Goal: Task Accomplishment & Management: Manage account settings

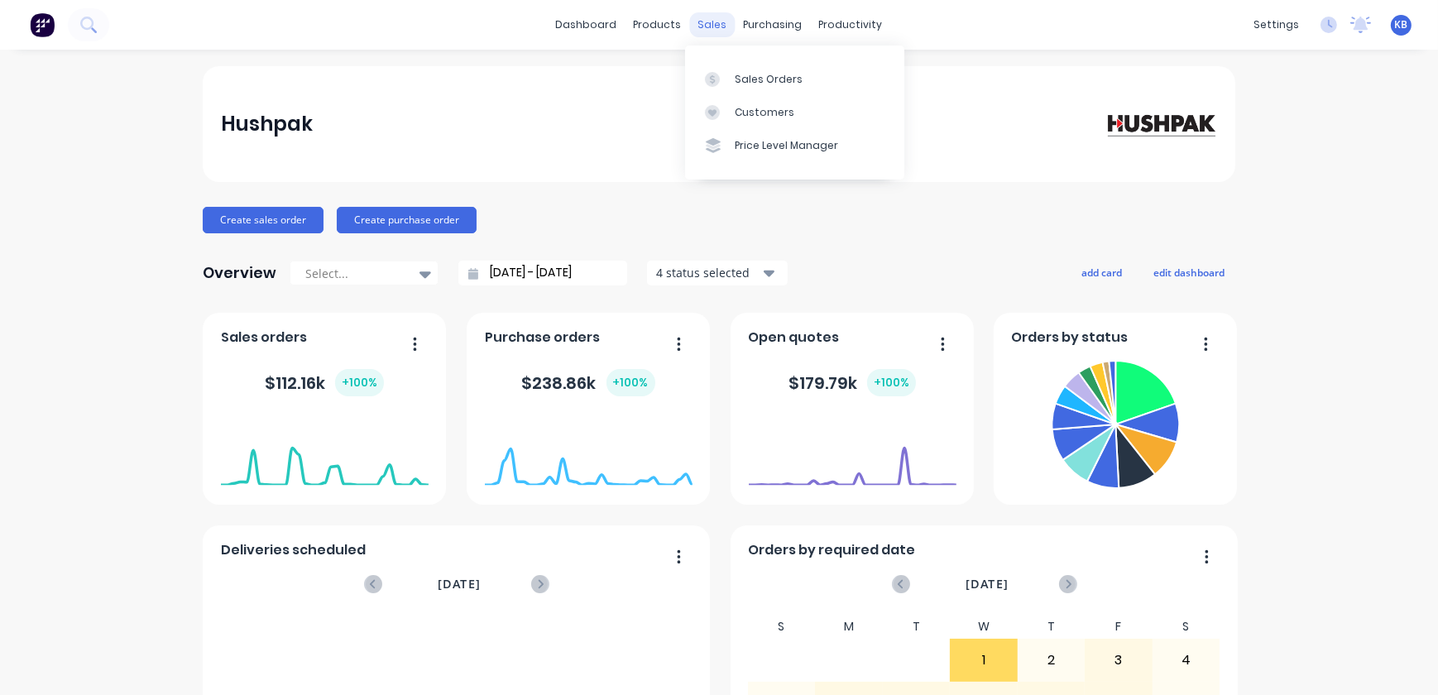
click at [712, 22] on div "sales" at bounding box center [713, 24] width 46 height 25
click at [731, 79] on link "Sales Orders" at bounding box center [794, 78] width 219 height 33
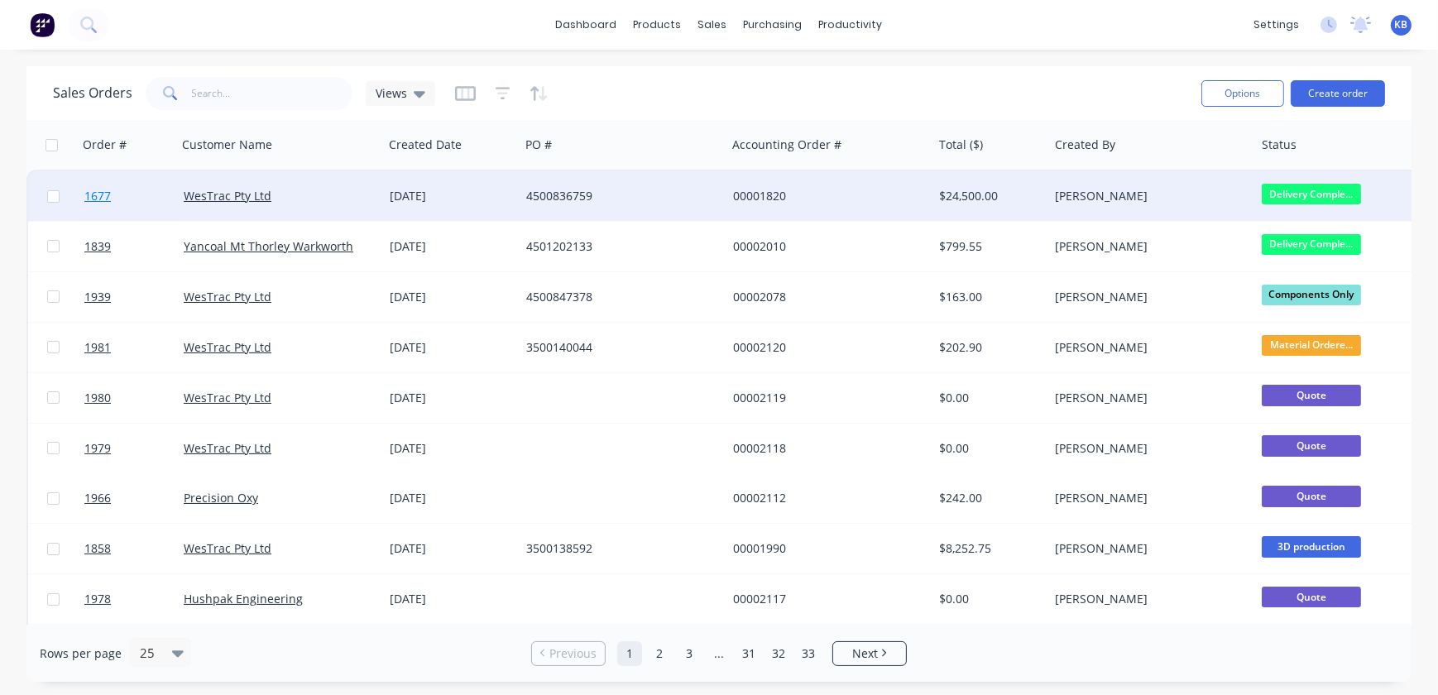
click at [100, 197] on span "1677" at bounding box center [97, 196] width 26 height 17
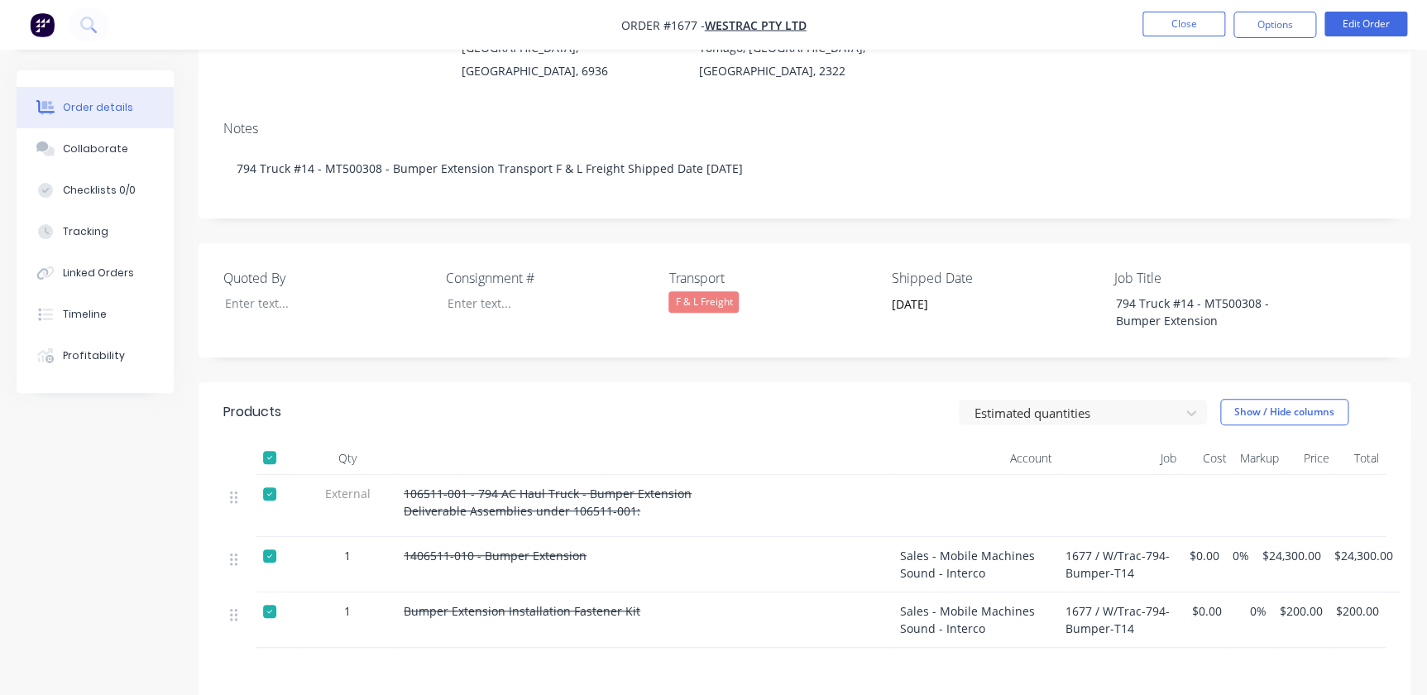
scroll to position [300, 0]
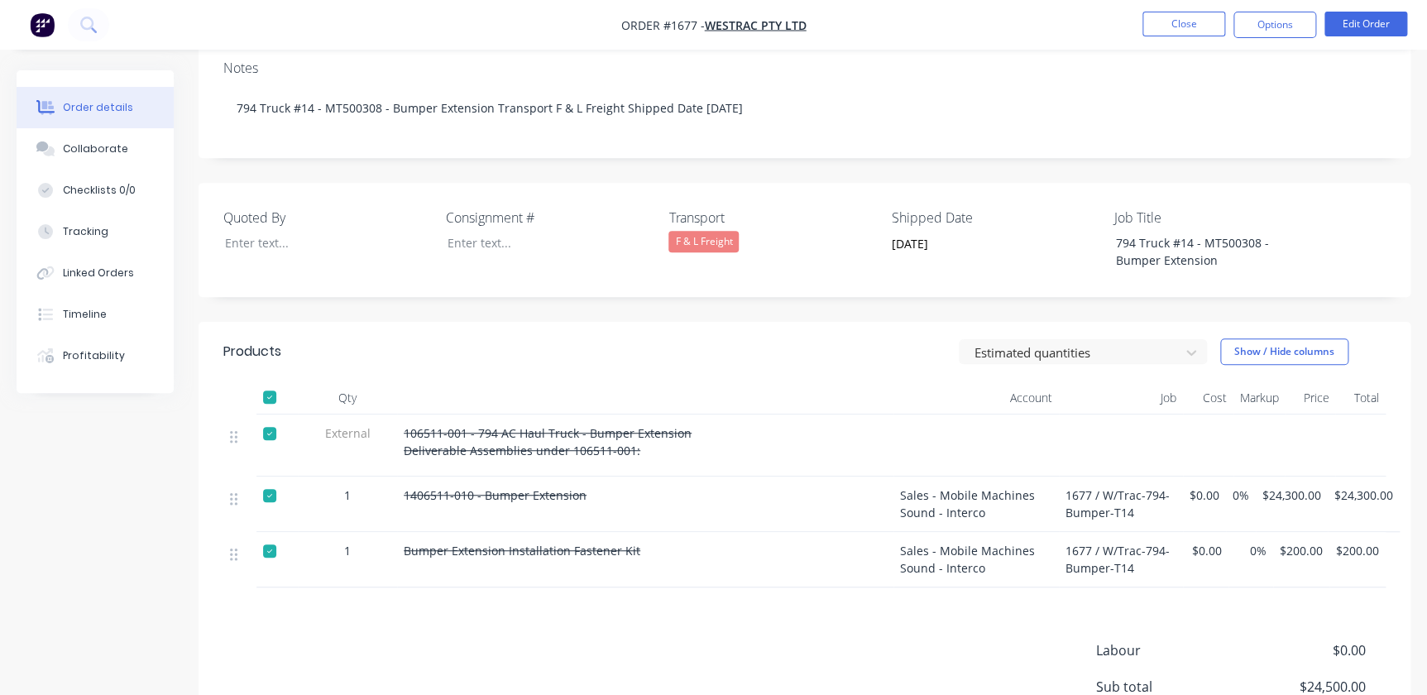
click at [701, 240] on div "F & L Freight" at bounding box center [703, 242] width 70 height 22
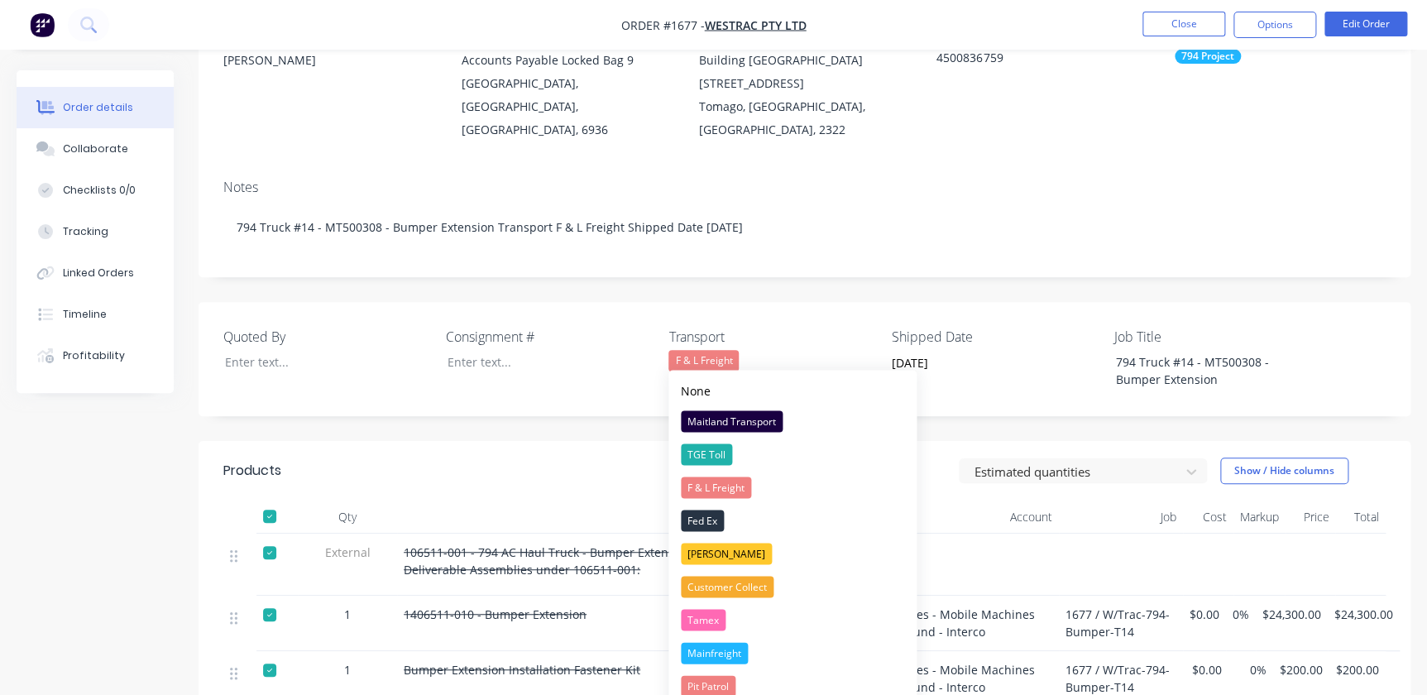
scroll to position [180, 0]
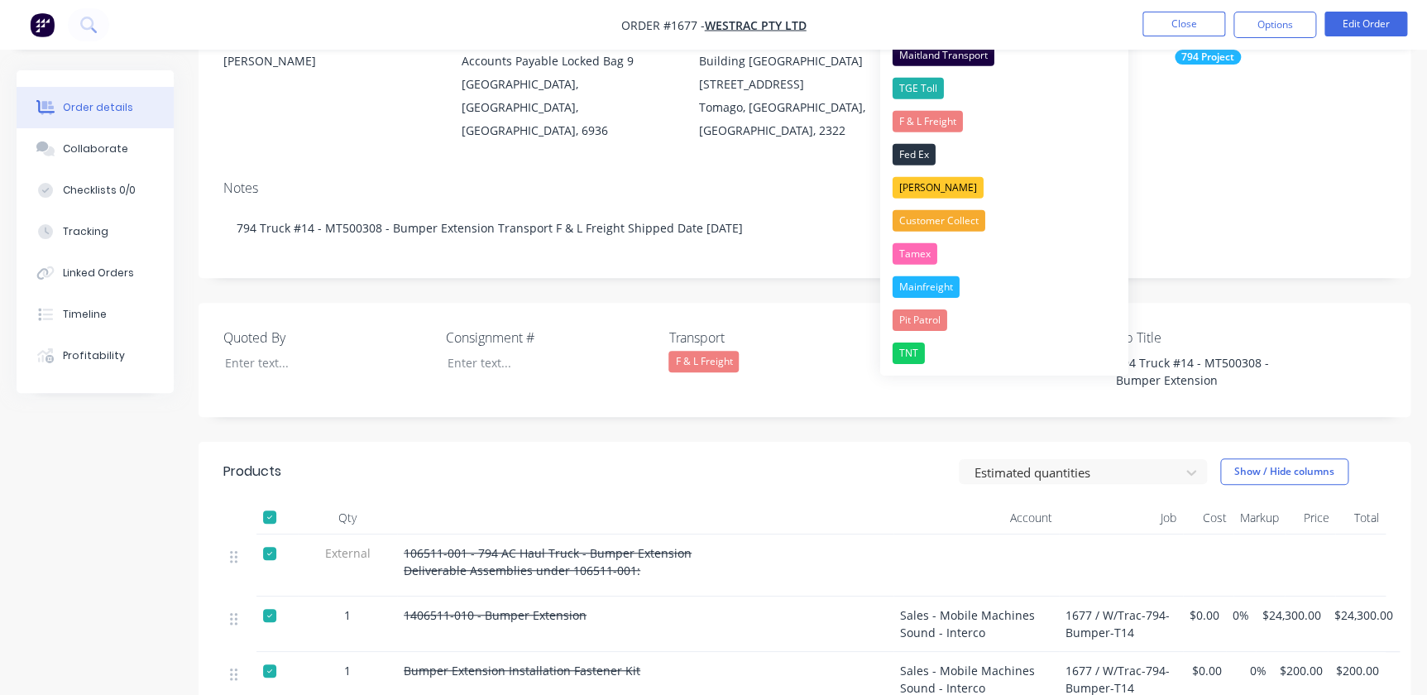
click at [720, 362] on div "F & L Freight" at bounding box center [703, 362] width 70 height 22
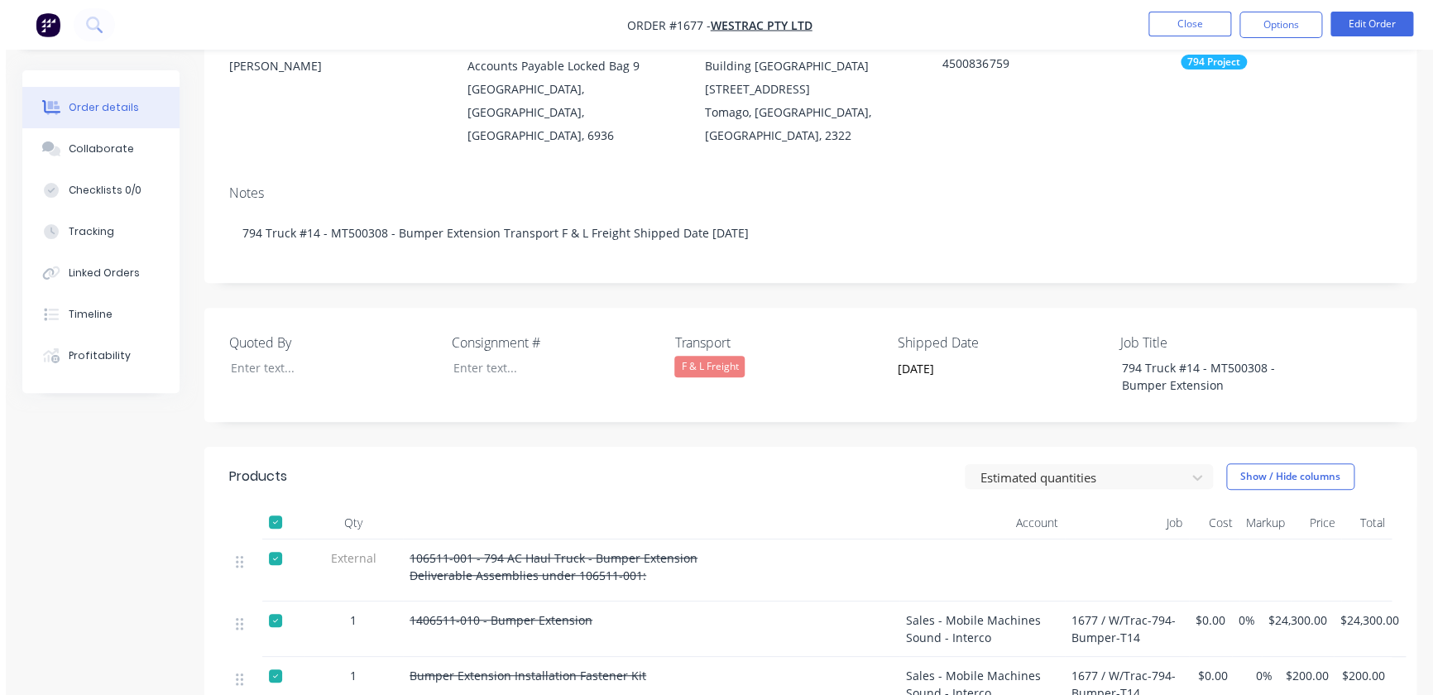
scroll to position [0, 0]
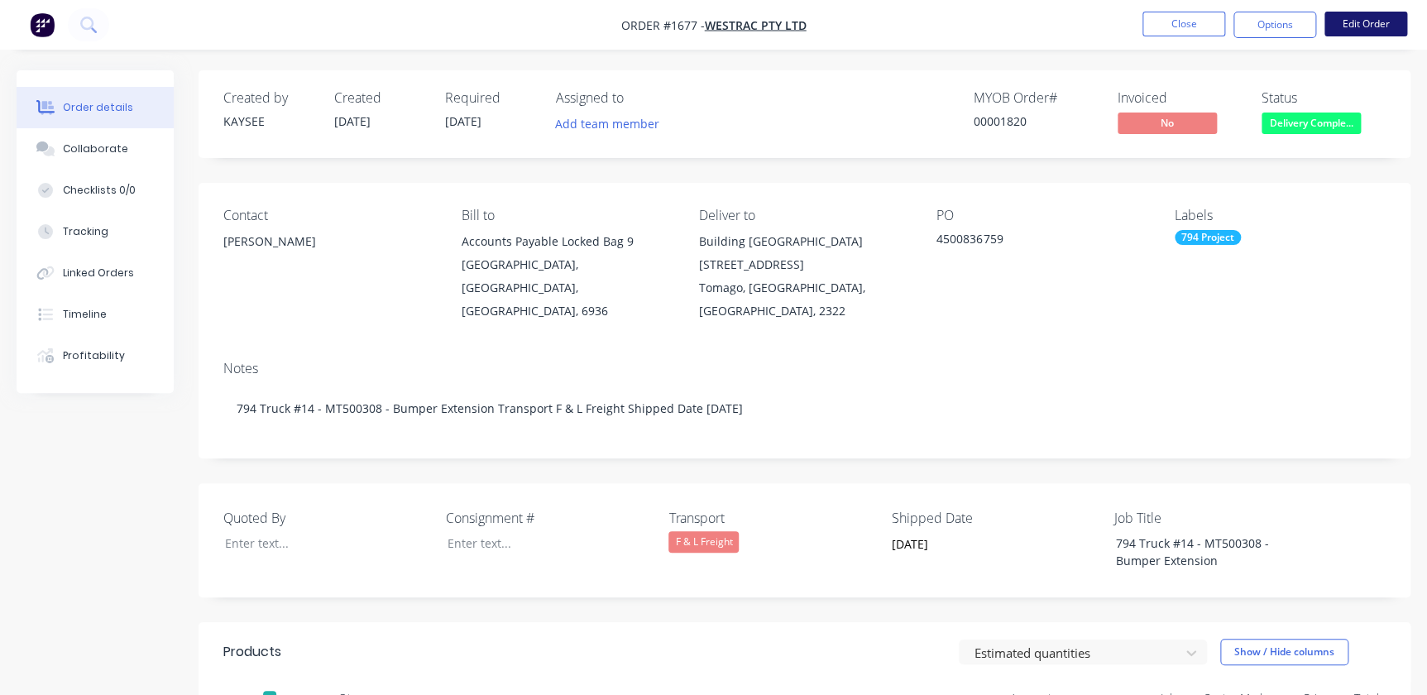
click at [1357, 28] on button "Edit Order" at bounding box center [1366, 24] width 83 height 25
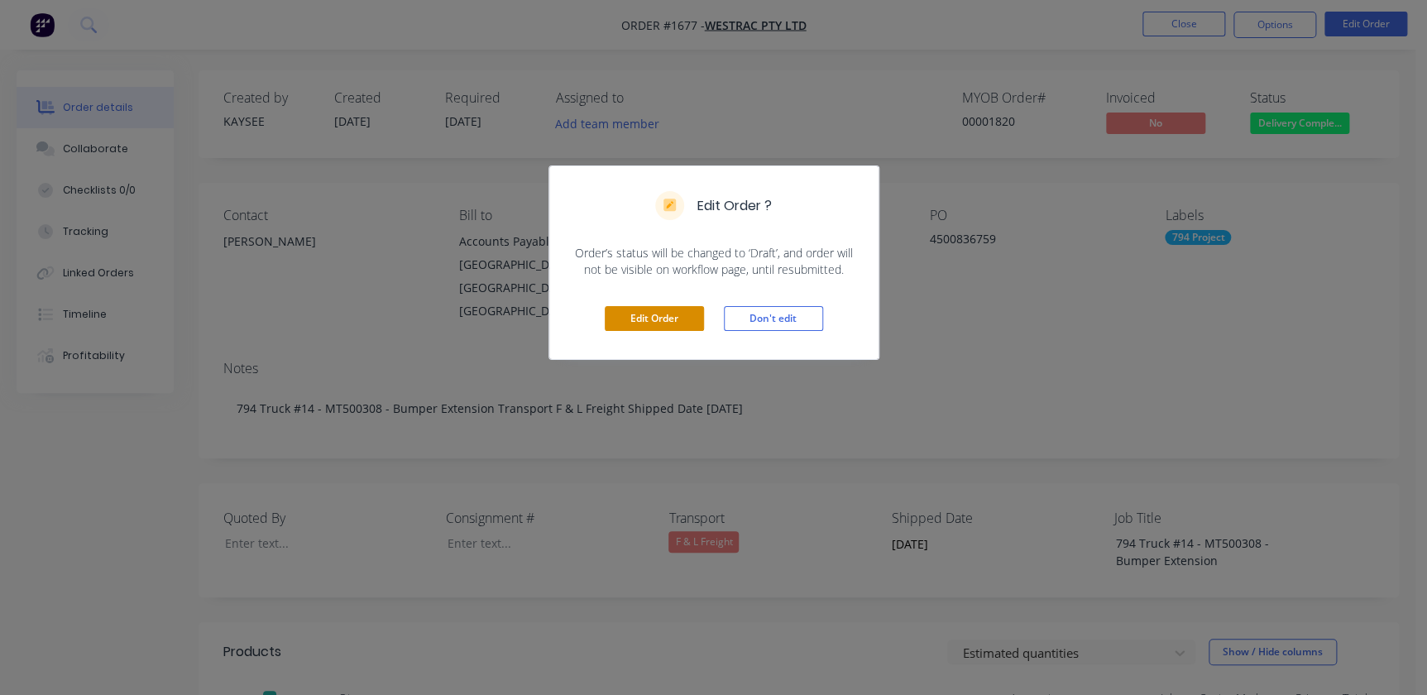
click at [692, 314] on button "Edit Order" at bounding box center [654, 318] width 99 height 25
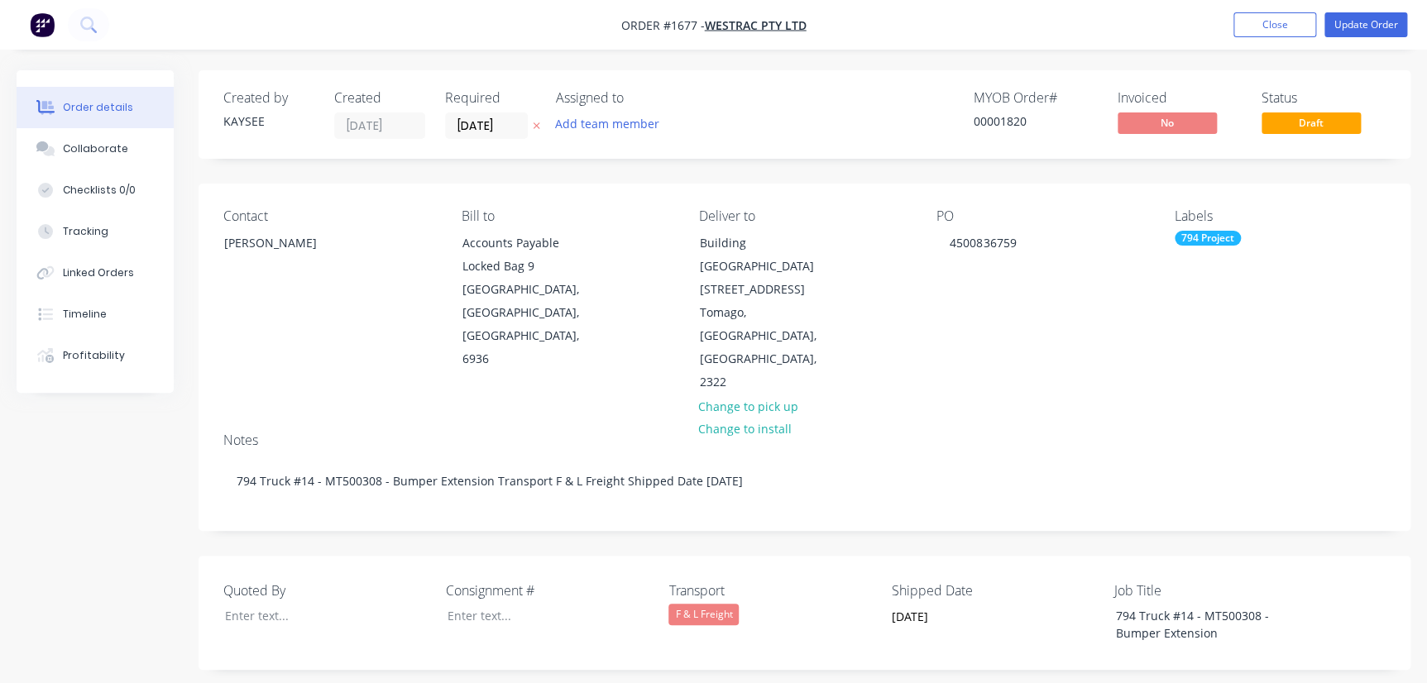
click at [705, 604] on div "F & L Freight" at bounding box center [703, 615] width 70 height 22
click at [1271, 31] on button "Close" at bounding box center [1275, 24] width 83 height 25
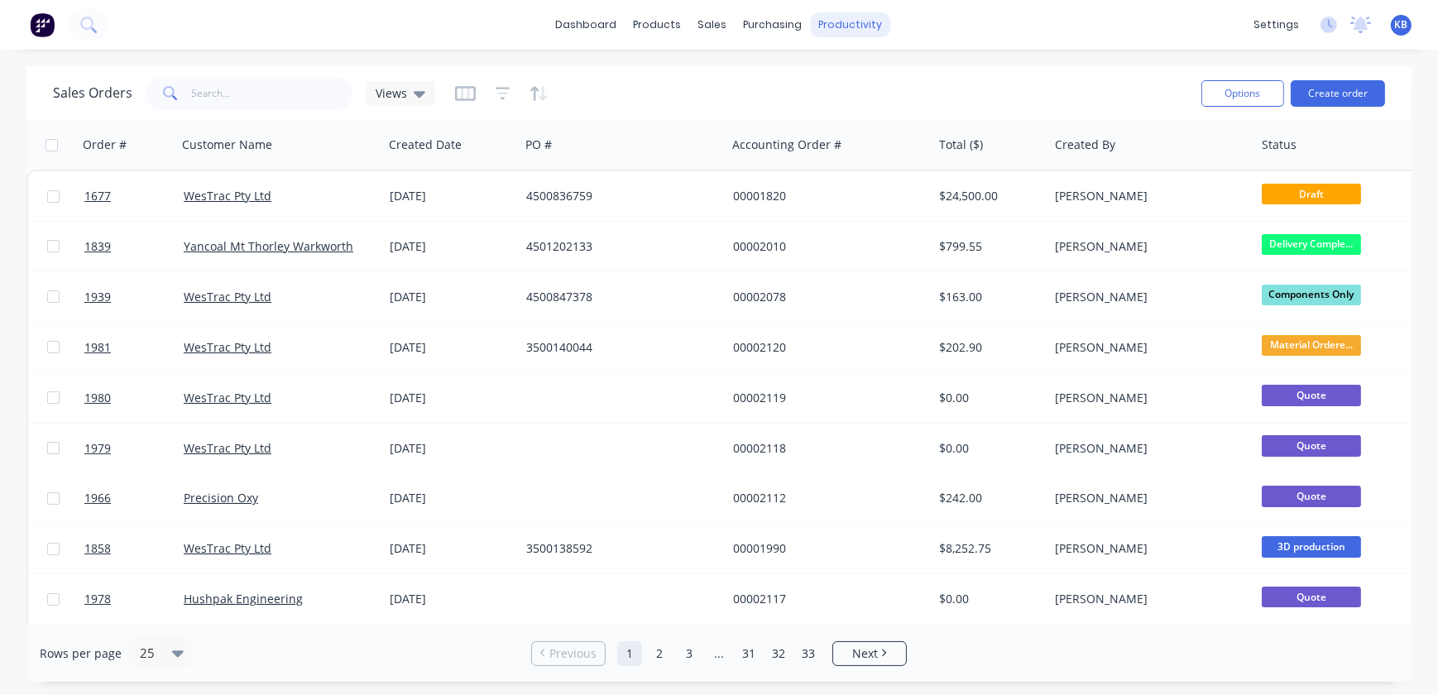
click at [831, 30] on div "productivity" at bounding box center [851, 24] width 80 height 25
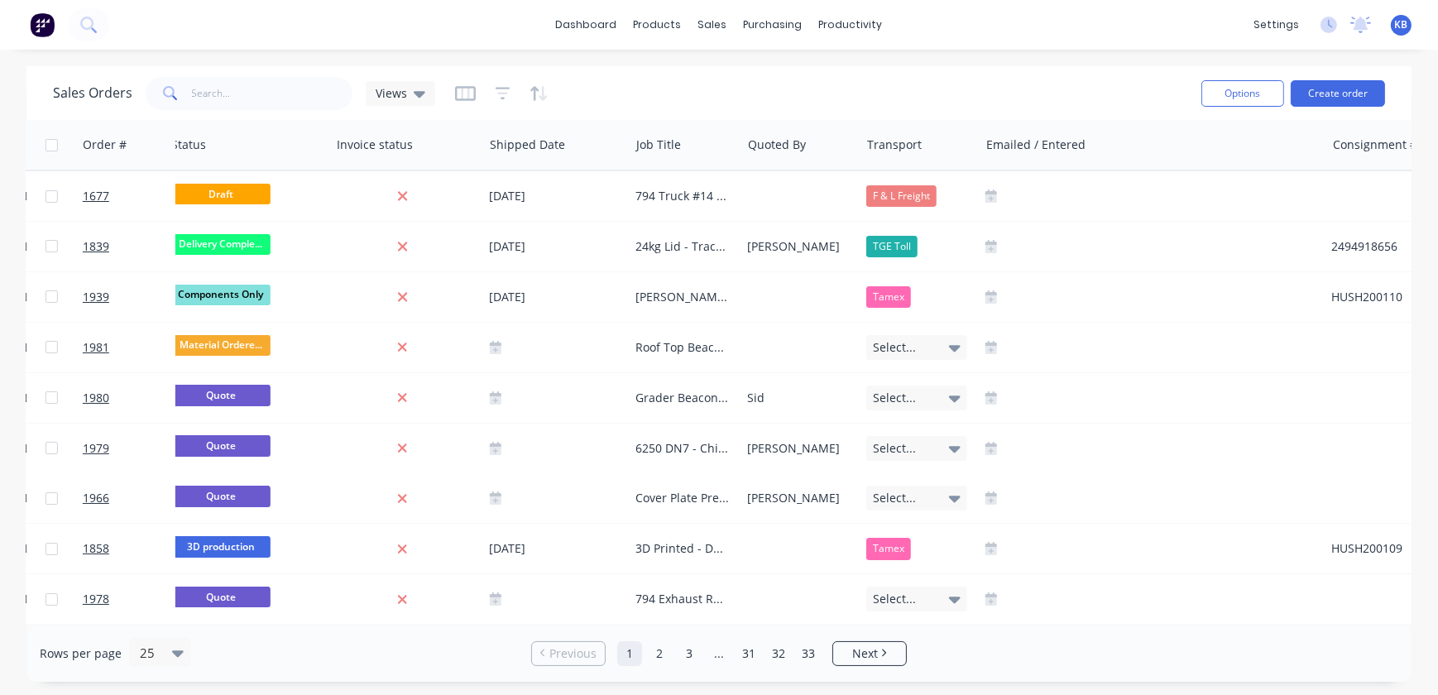
scroll to position [0, 1114]
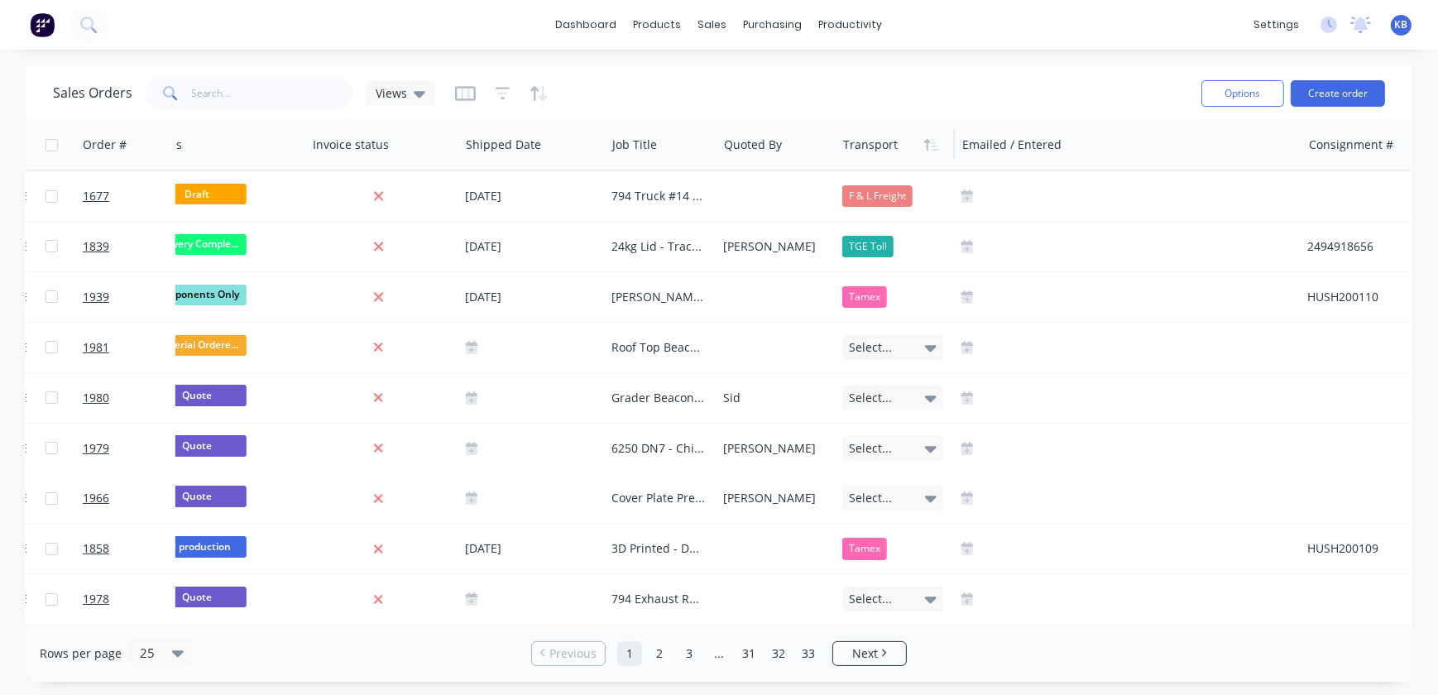
click at [844, 141] on div at bounding box center [893, 144] width 101 height 33
click at [933, 150] on icon "button" at bounding box center [931, 144] width 15 height 13
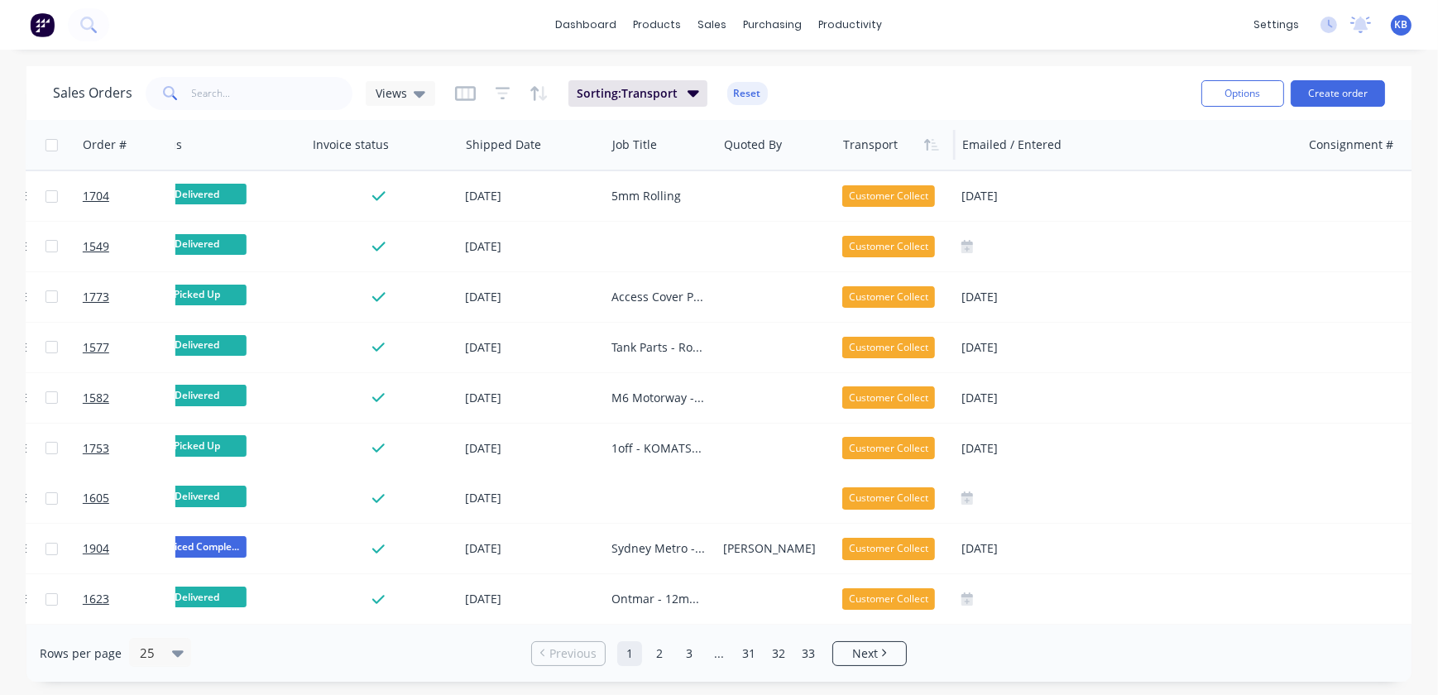
click at [884, 144] on div at bounding box center [893, 144] width 101 height 33
click at [884, 157] on div at bounding box center [893, 144] width 101 height 33
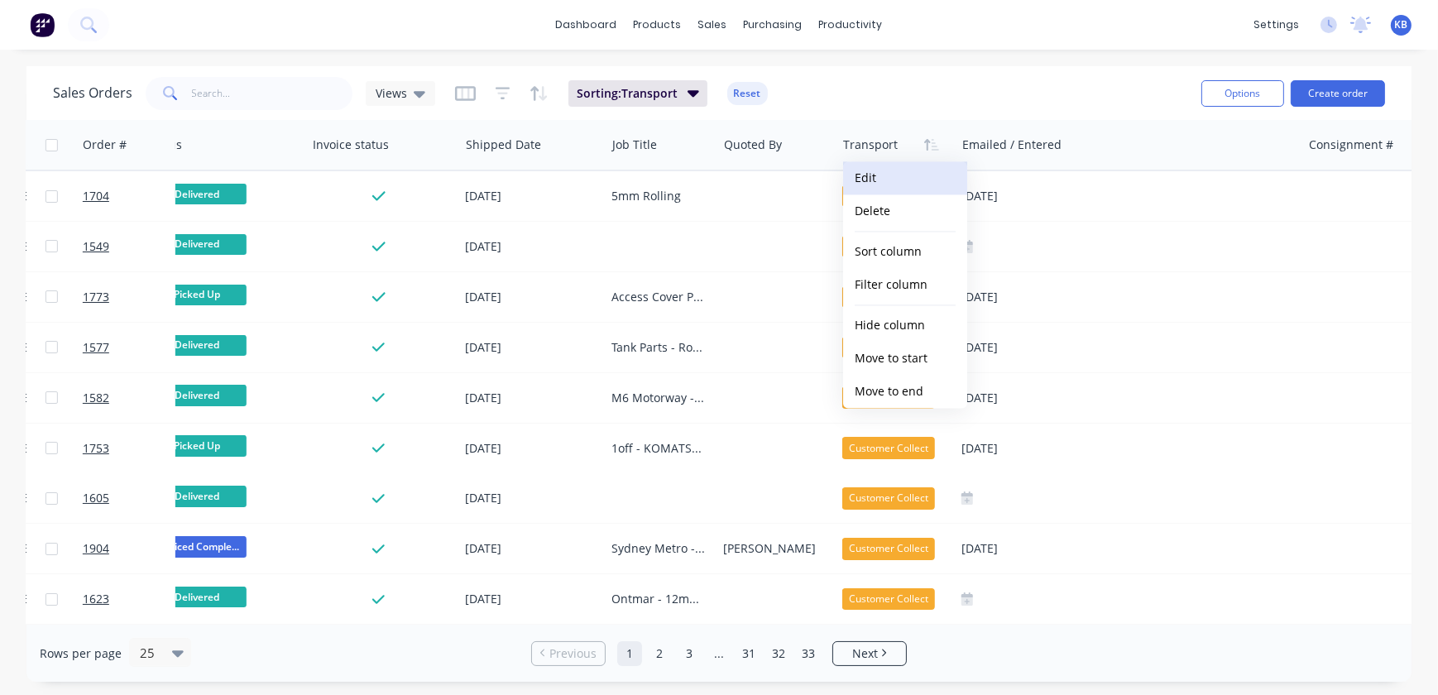
click at [862, 170] on button "Edit" at bounding box center [905, 177] width 124 height 33
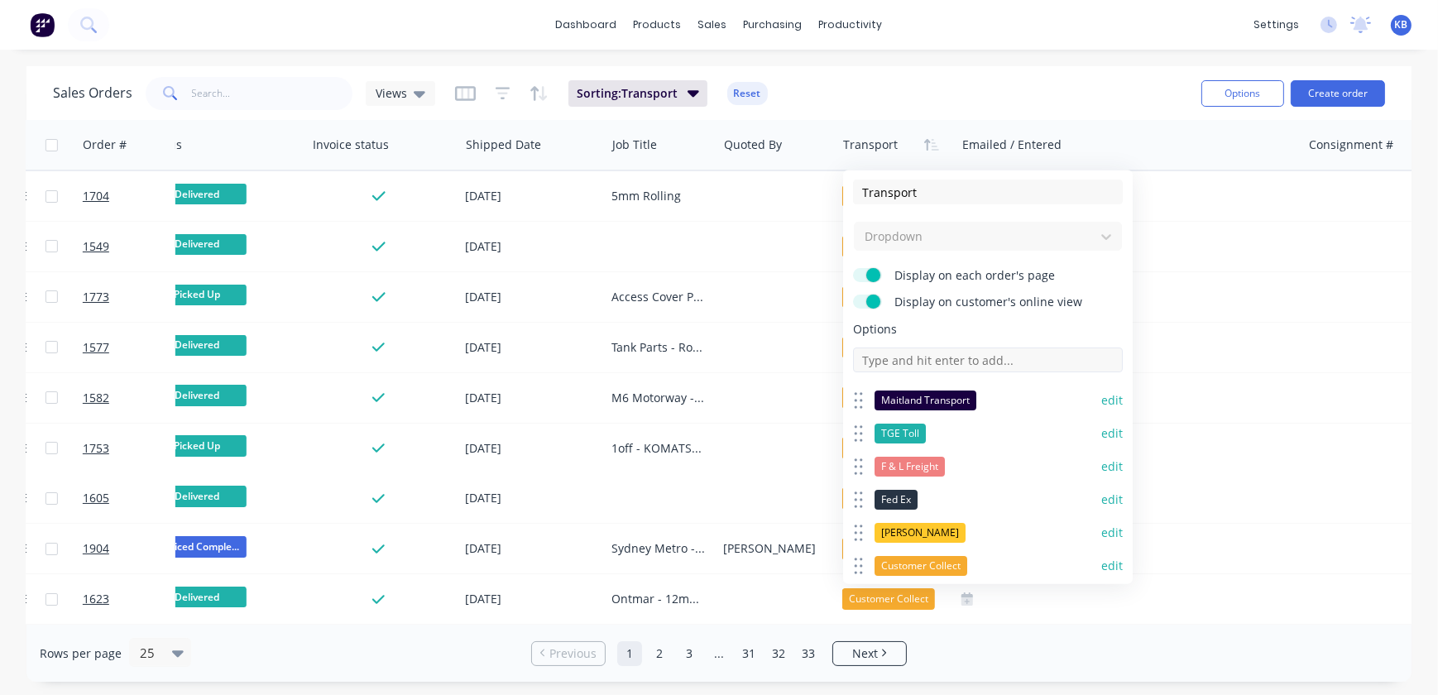
click at [989, 357] on input at bounding box center [988, 359] width 270 height 25
click at [891, 358] on input "AJM transport" at bounding box center [988, 359] width 270 height 25
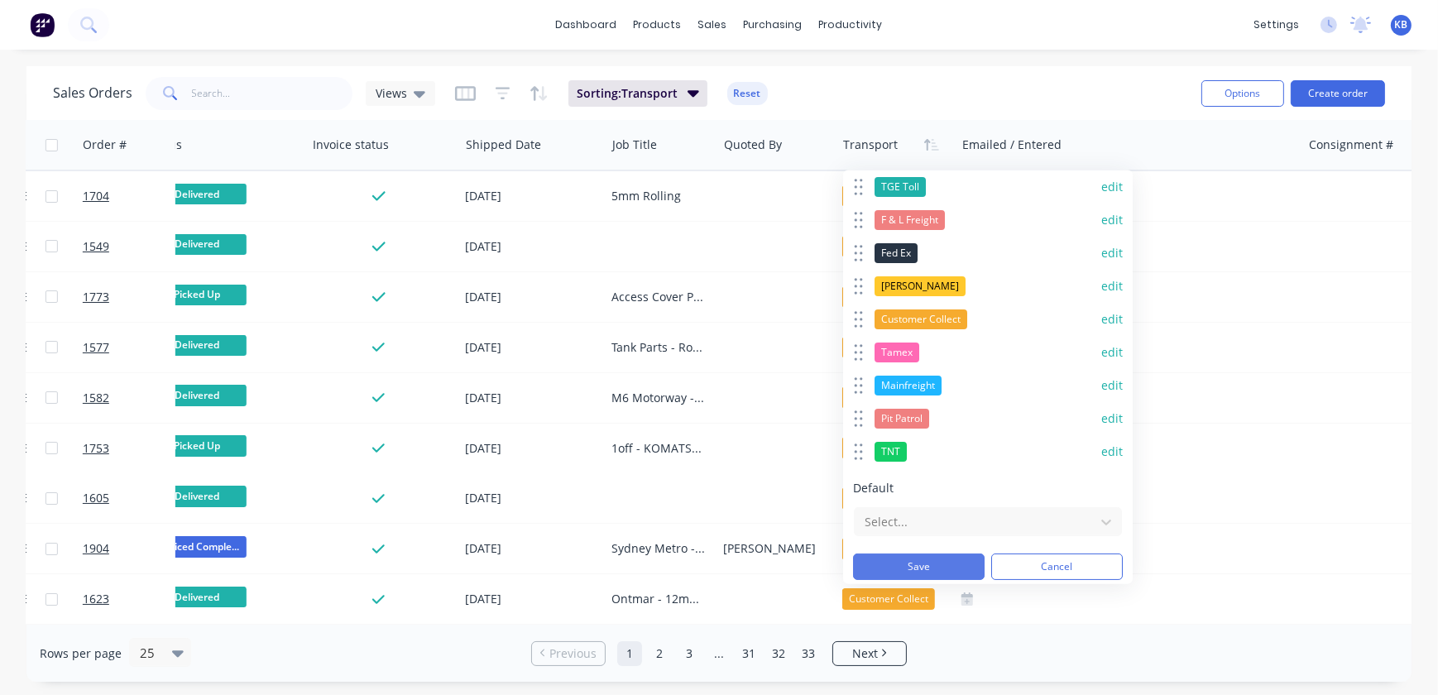
scroll to position [252, 0]
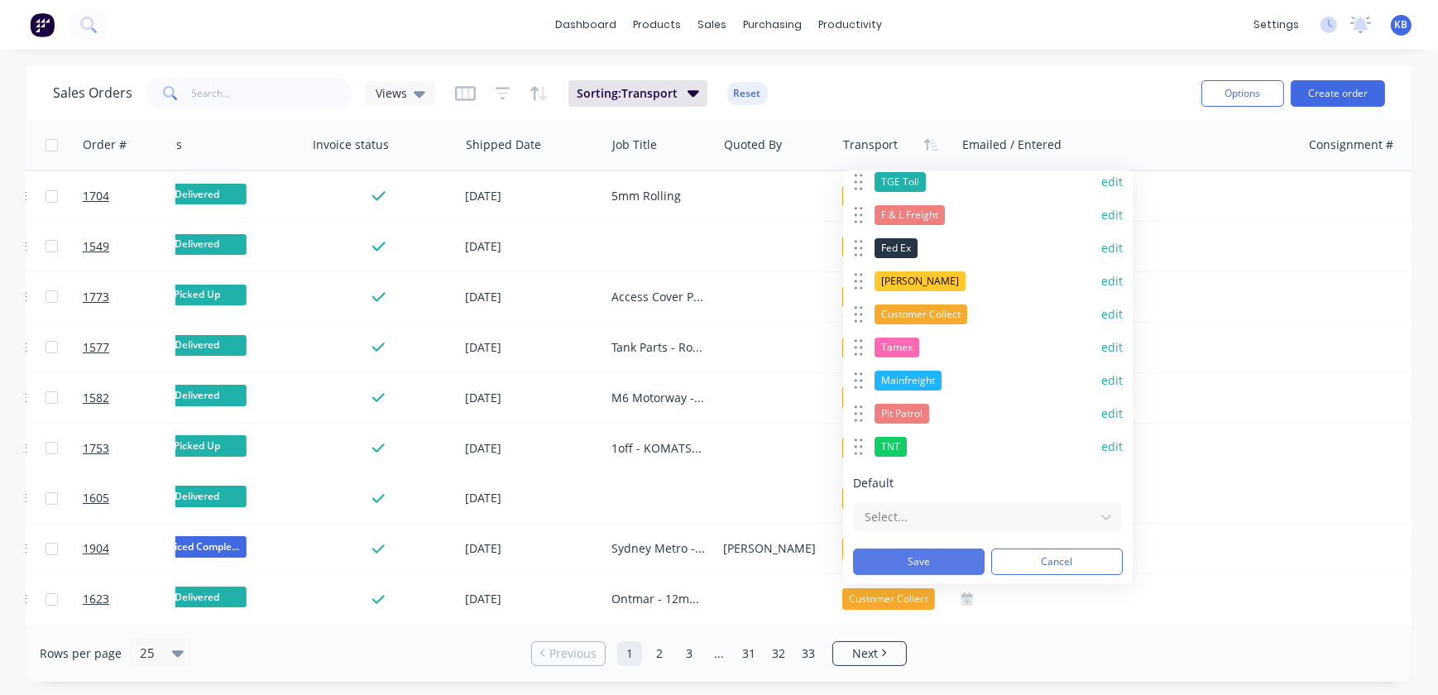
type input "AJM Transport"
click at [920, 559] on button "Save" at bounding box center [919, 562] width 132 height 26
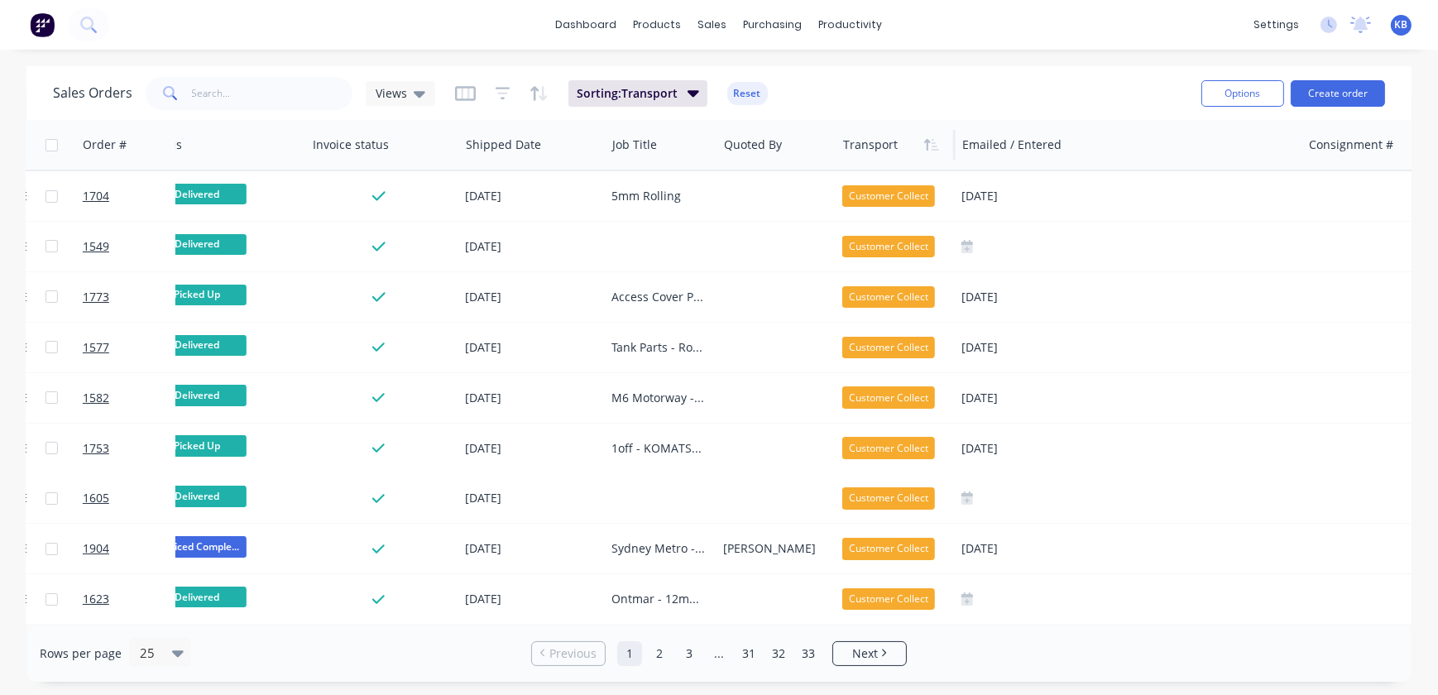
click at [860, 151] on div at bounding box center [893, 144] width 101 height 33
drag, startPoint x: 911, startPoint y: 152, endPoint x: 923, endPoint y: 148, distance: 13.1
click at [0, 0] on div at bounding box center [0, 0] width 0 height 0
click at [936, 145] on icon "button" at bounding box center [931, 144] width 15 height 13
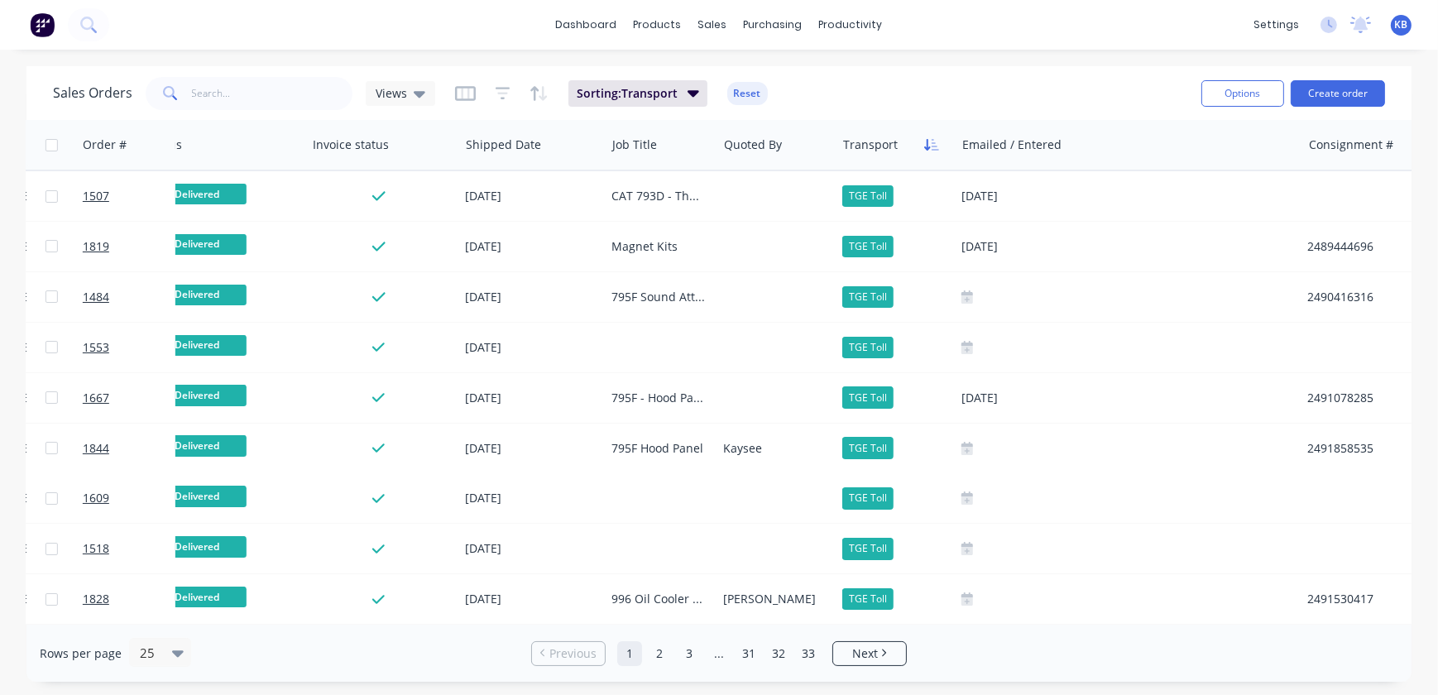
click at [933, 149] on icon "button" at bounding box center [935, 145] width 7 height 12
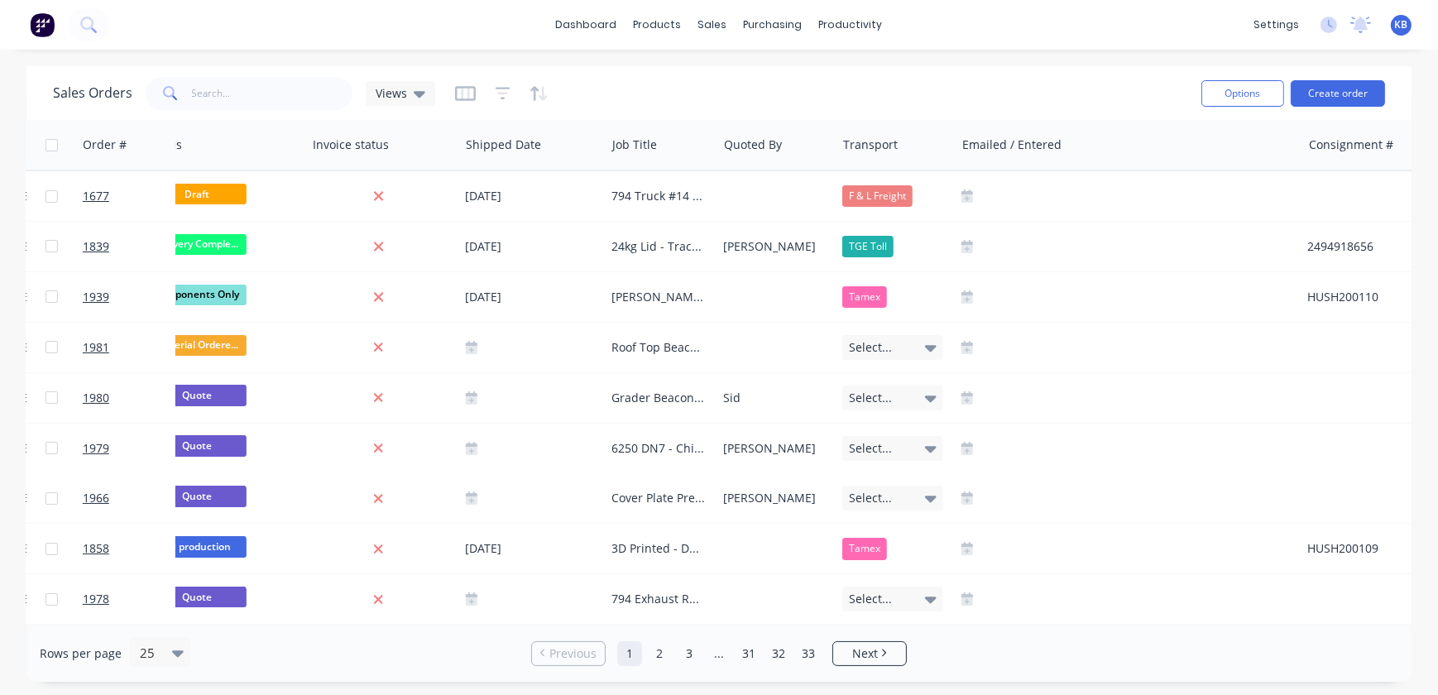
click at [932, 149] on icon "button" at bounding box center [935, 145] width 7 height 12
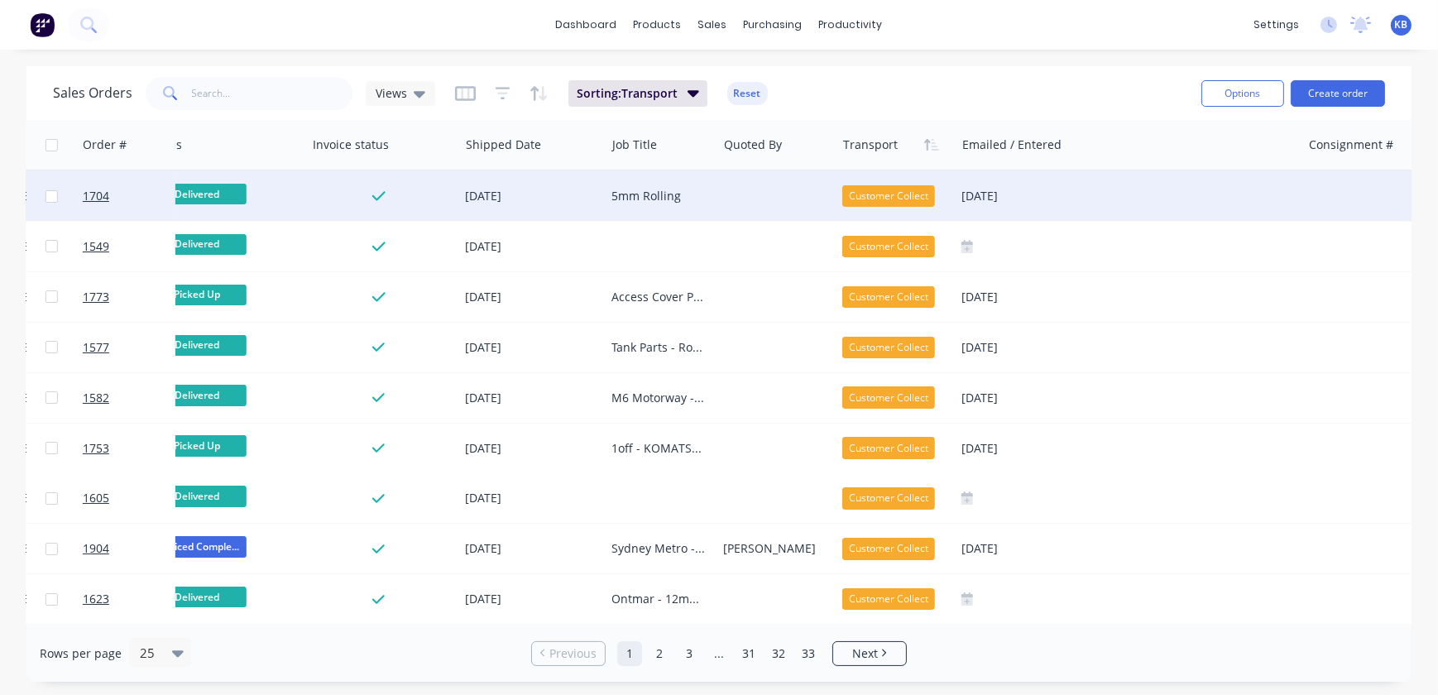
click at [864, 188] on div "Customer Collect" at bounding box center [888, 196] width 93 height 22
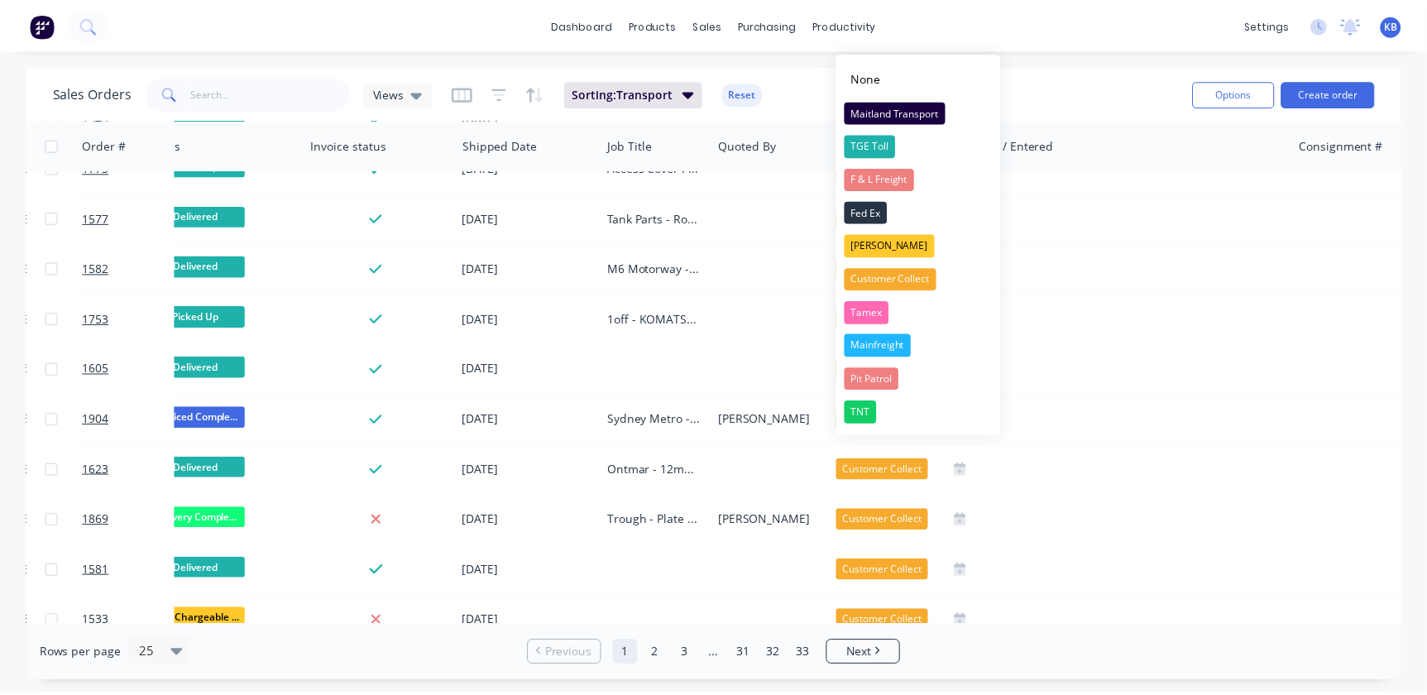
scroll to position [174, 1114]
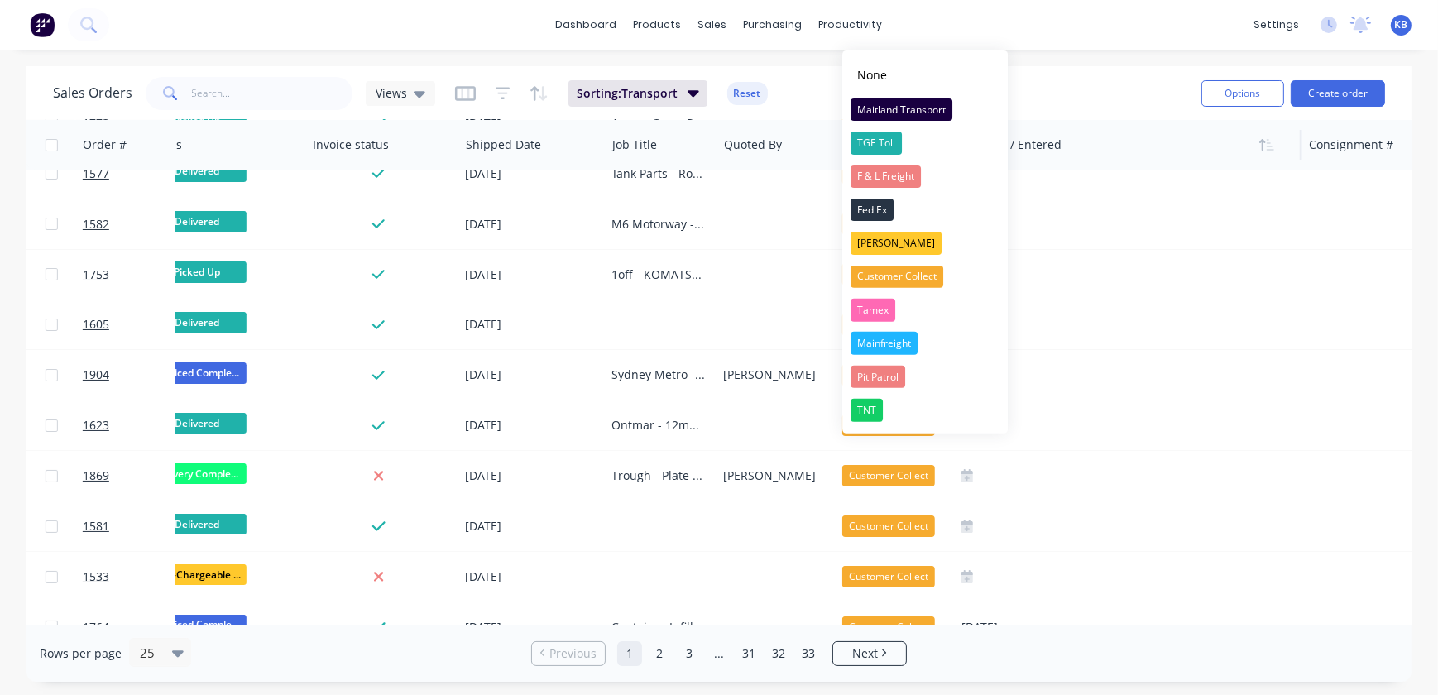
click at [1083, 128] on div at bounding box center [1120, 144] width 317 height 33
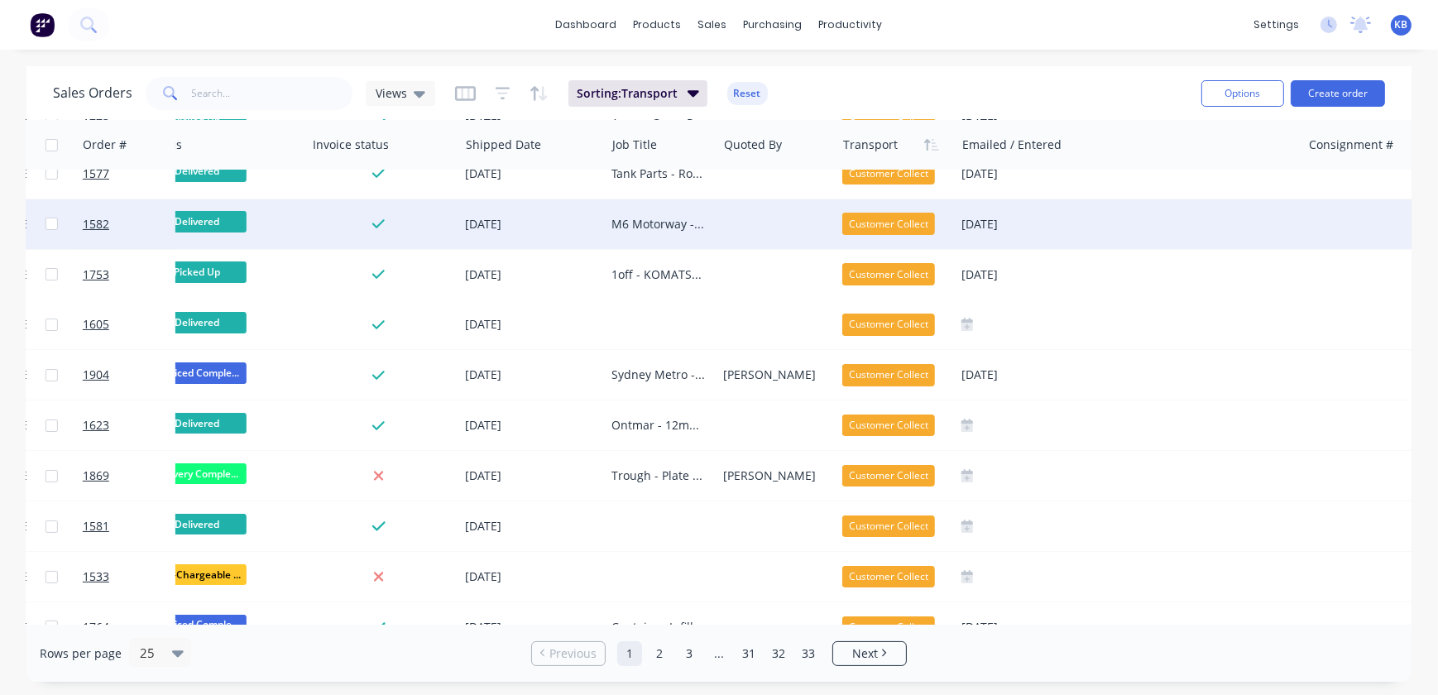
click at [264, 216] on div "Delivered" at bounding box center [219, 223] width 145 height 25
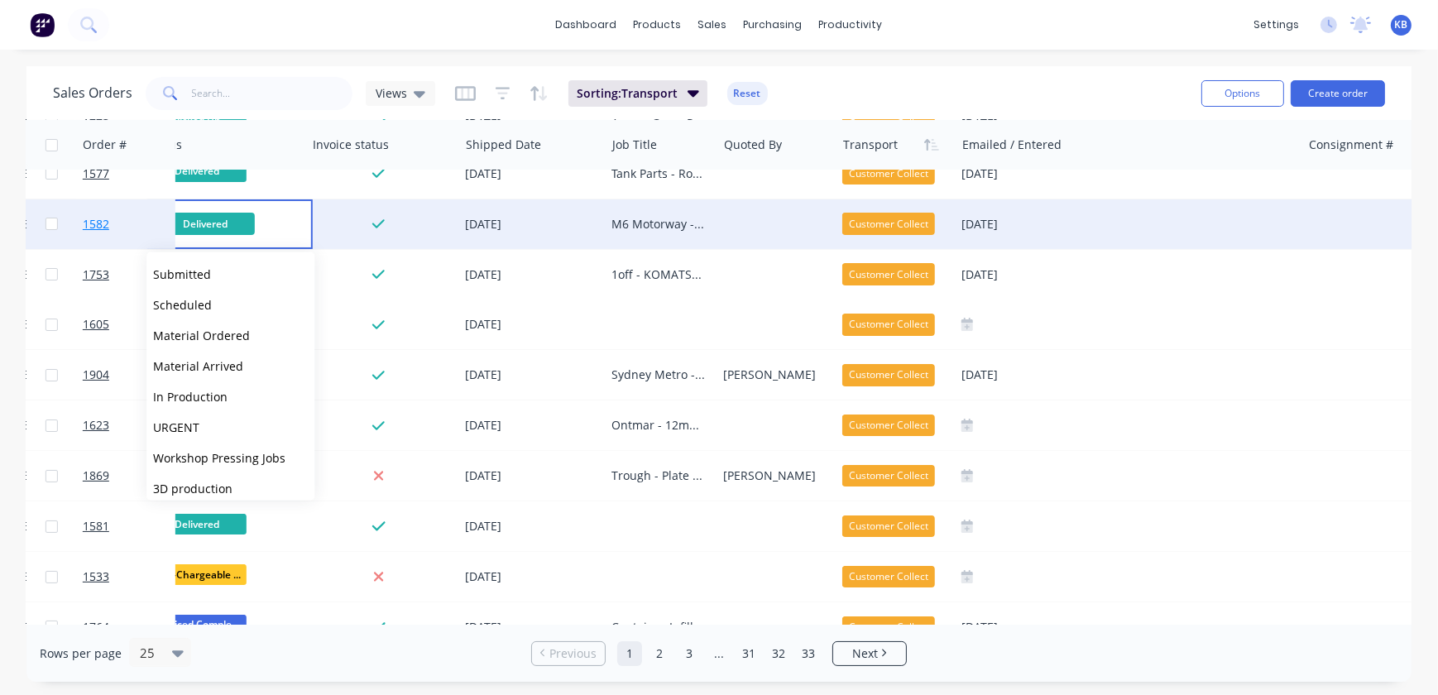
click at [94, 227] on span "1582" at bounding box center [96, 224] width 26 height 17
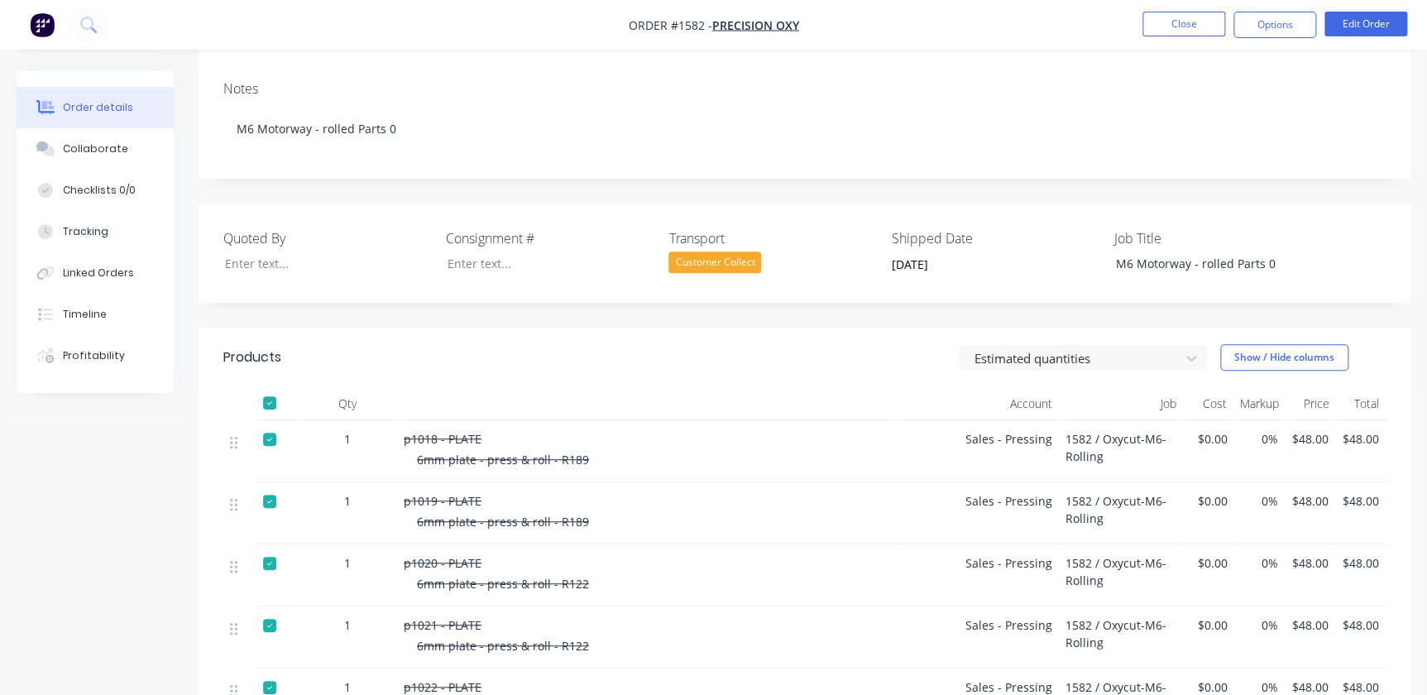
scroll to position [225, 0]
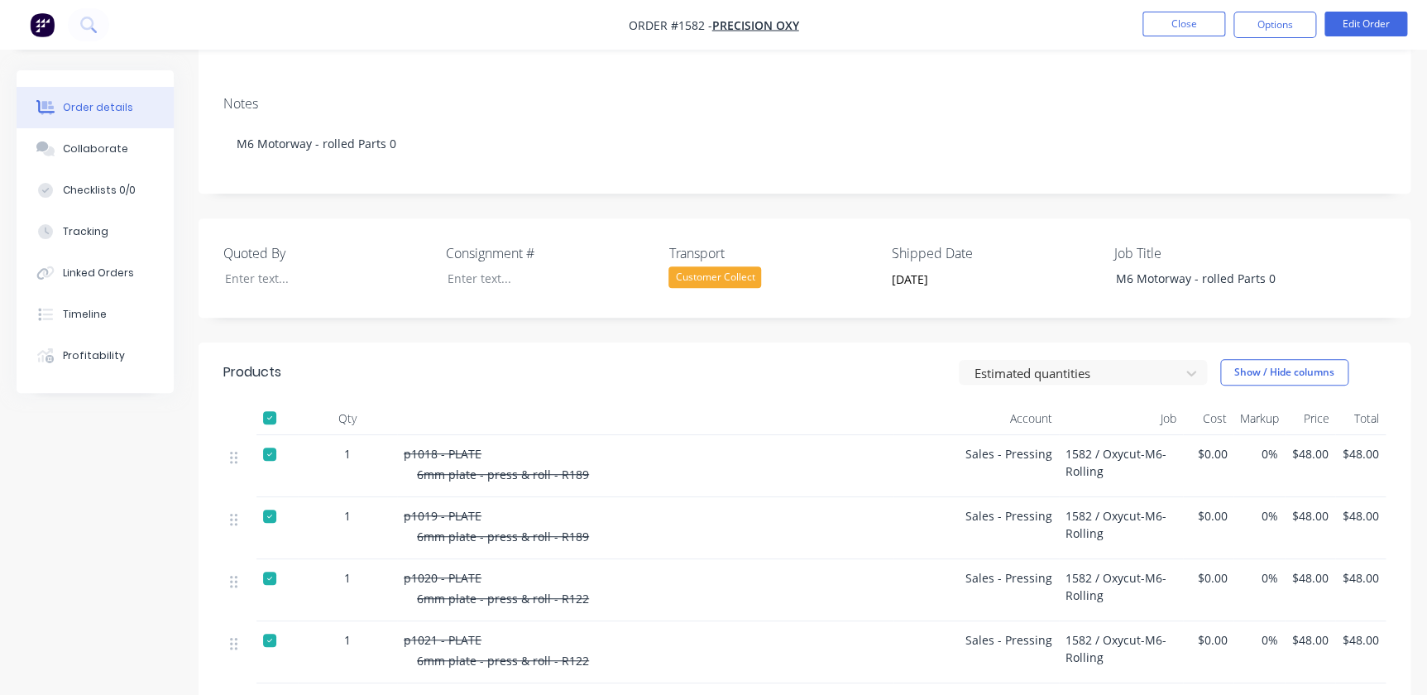
click at [683, 271] on div "Customer Collect" at bounding box center [714, 277] width 93 height 22
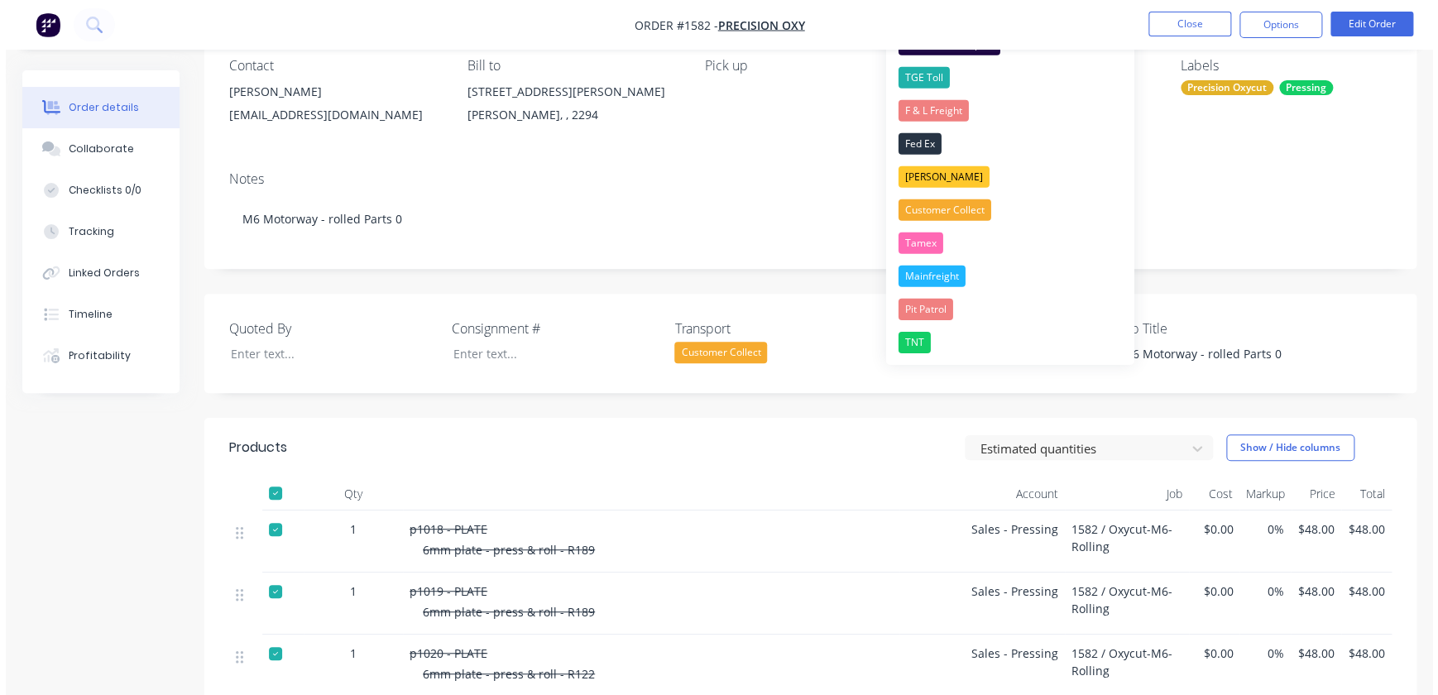
scroll to position [0, 0]
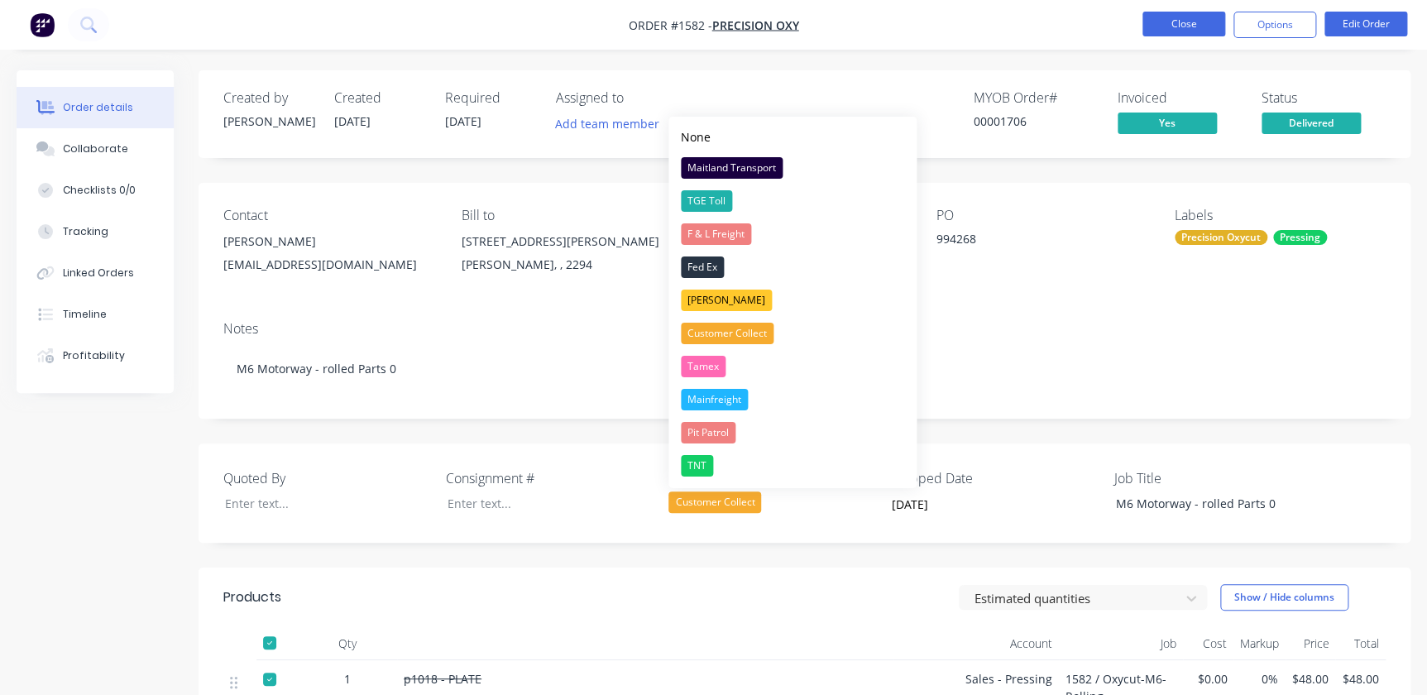
click at [1208, 26] on button "Close" at bounding box center [1184, 24] width 83 height 25
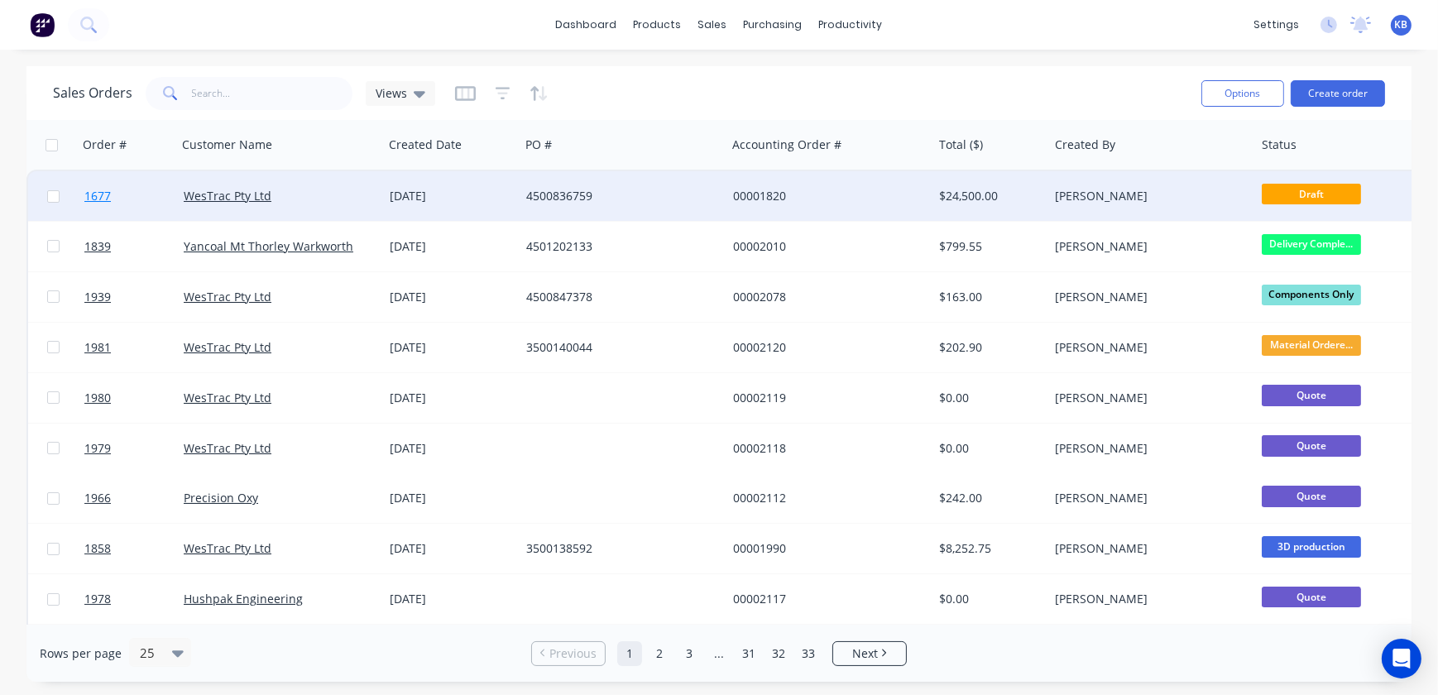
click at [102, 206] on link "1677" at bounding box center [133, 196] width 99 height 50
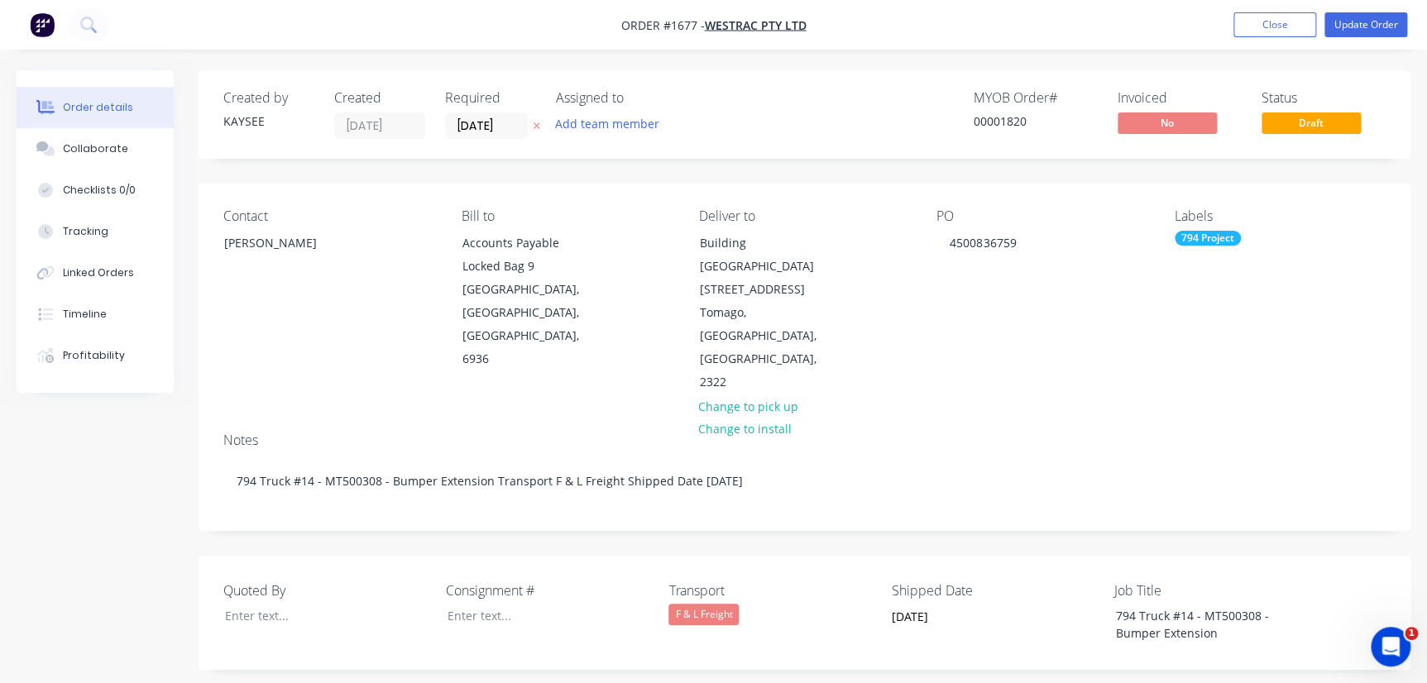
click at [677, 604] on div "F & L Freight" at bounding box center [703, 615] width 70 height 22
click at [1235, 26] on button "Close" at bounding box center [1275, 24] width 83 height 25
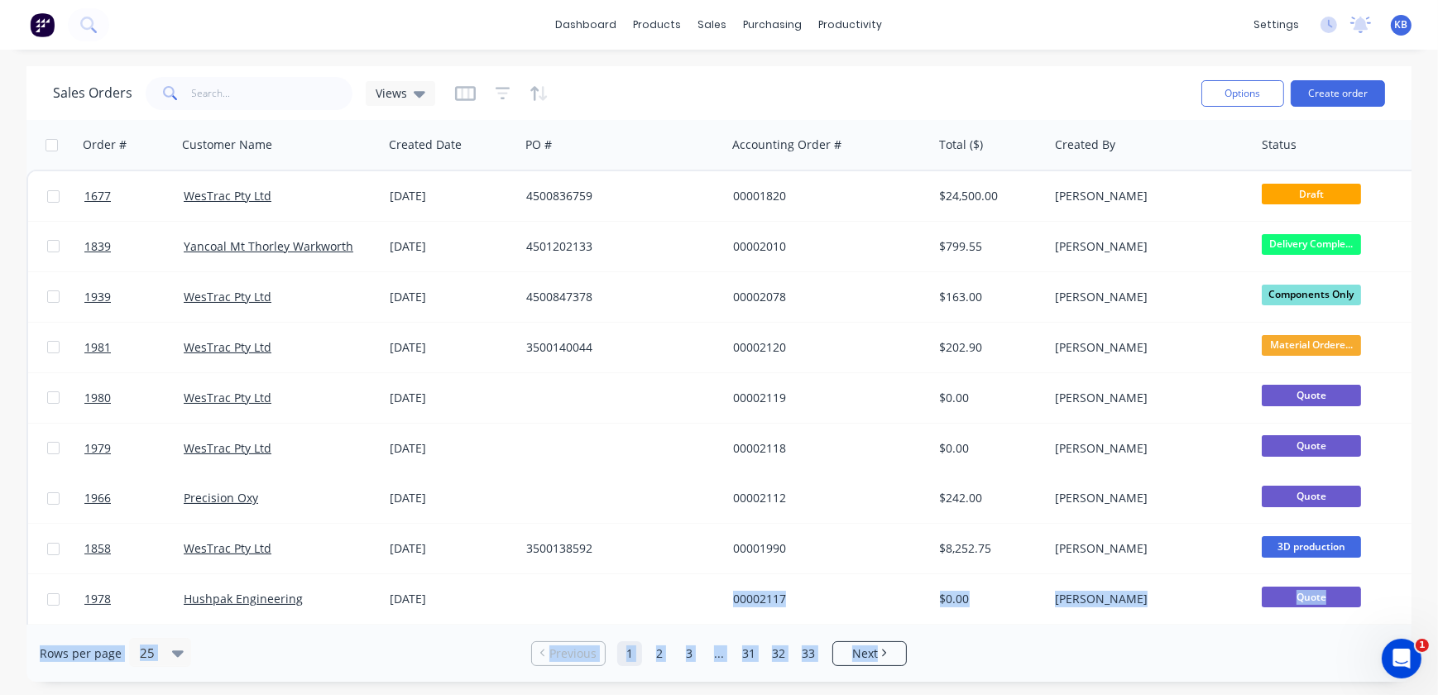
drag, startPoint x: 674, startPoint y: 616, endPoint x: 1040, endPoint y: 633, distance: 366.1
click at [1040, 633] on div "Sales Orders Views Options Create order Order # Customer Name Created Date PO #…" at bounding box center [718, 374] width 1385 height 616
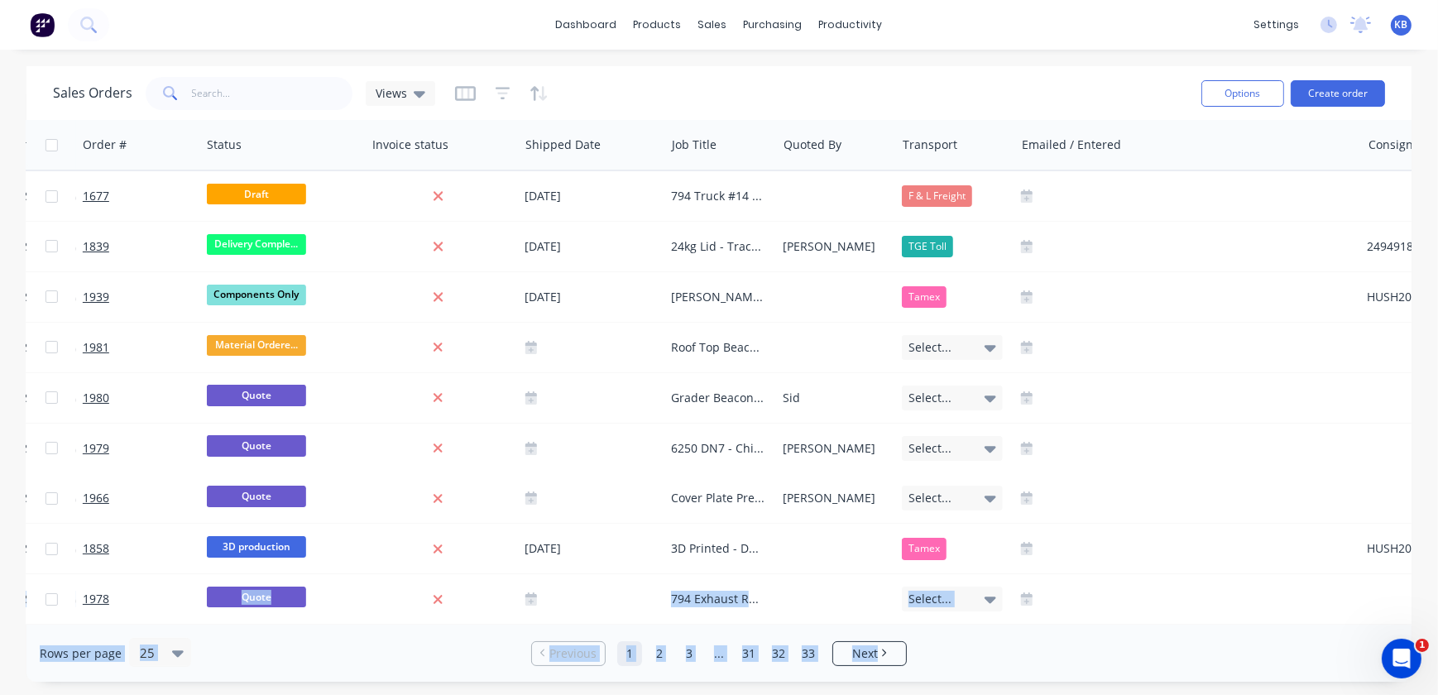
scroll to position [0, 1171]
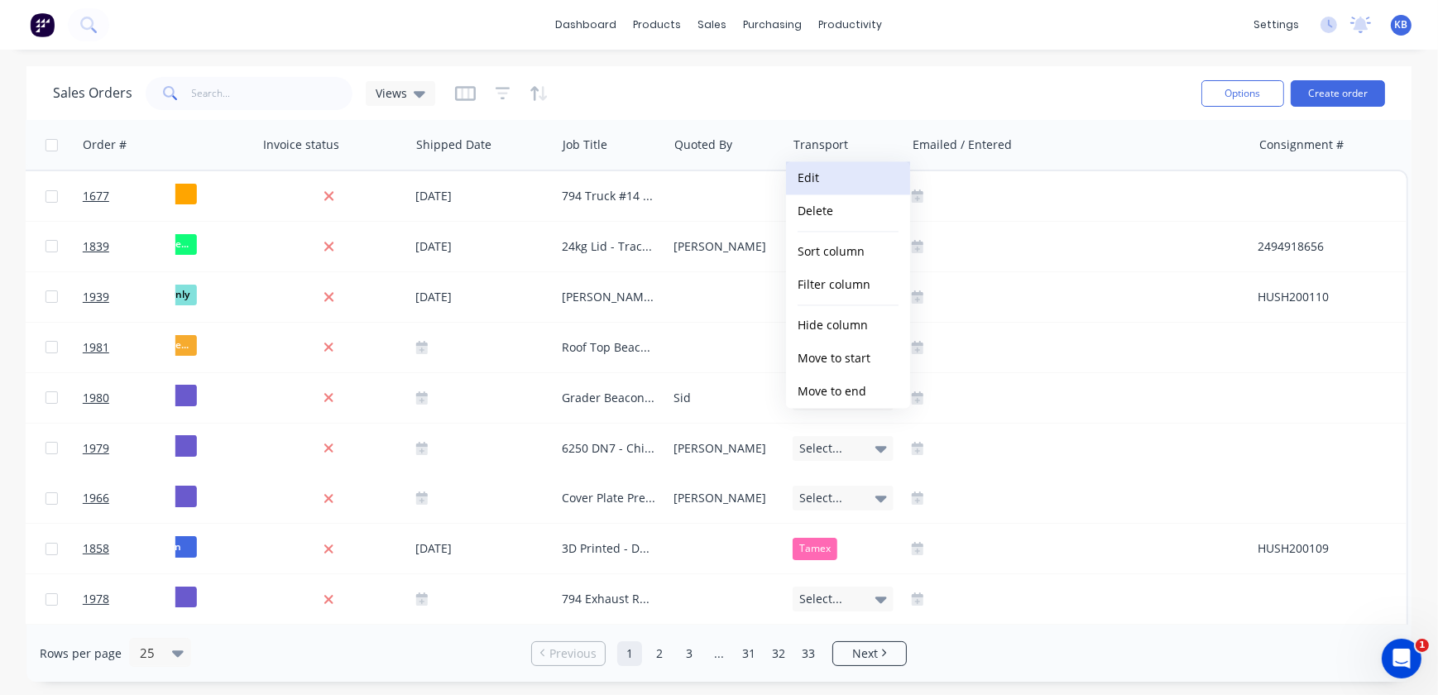
click at [842, 179] on button "Edit" at bounding box center [848, 177] width 124 height 33
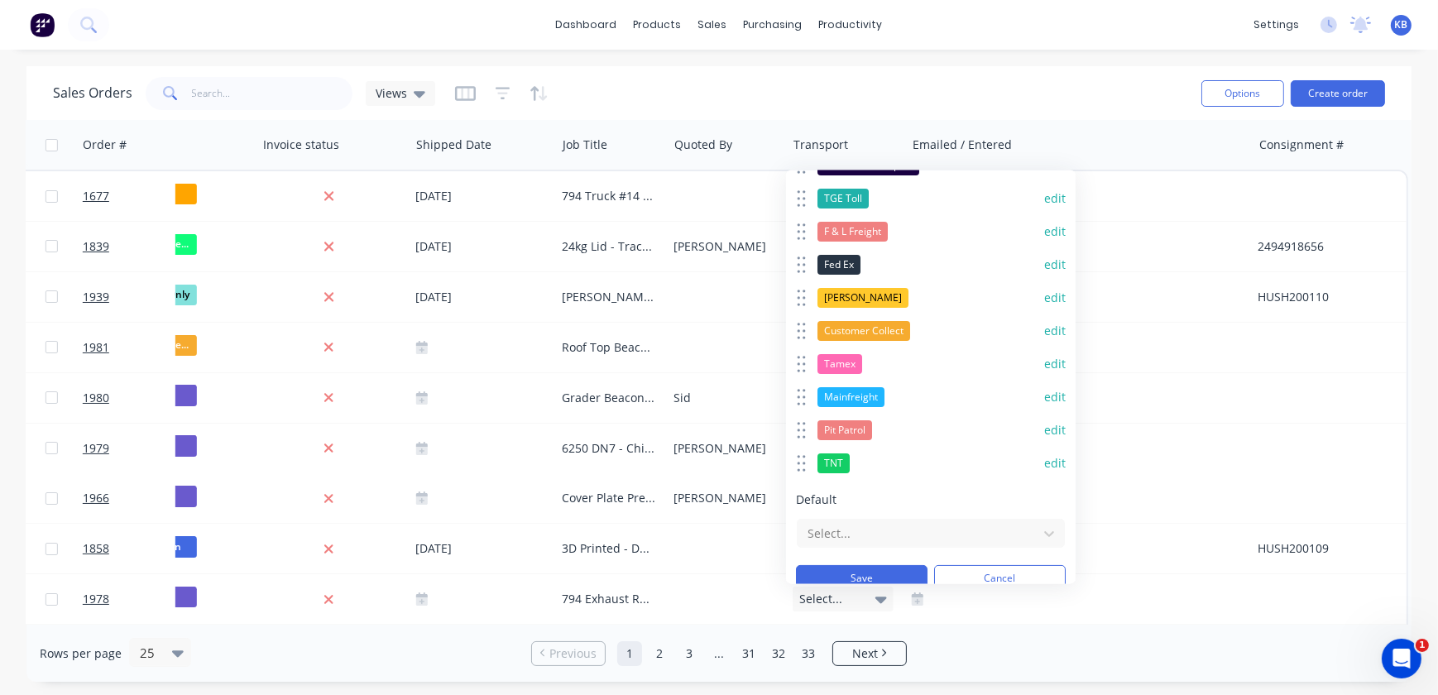
scroll to position [252, 0]
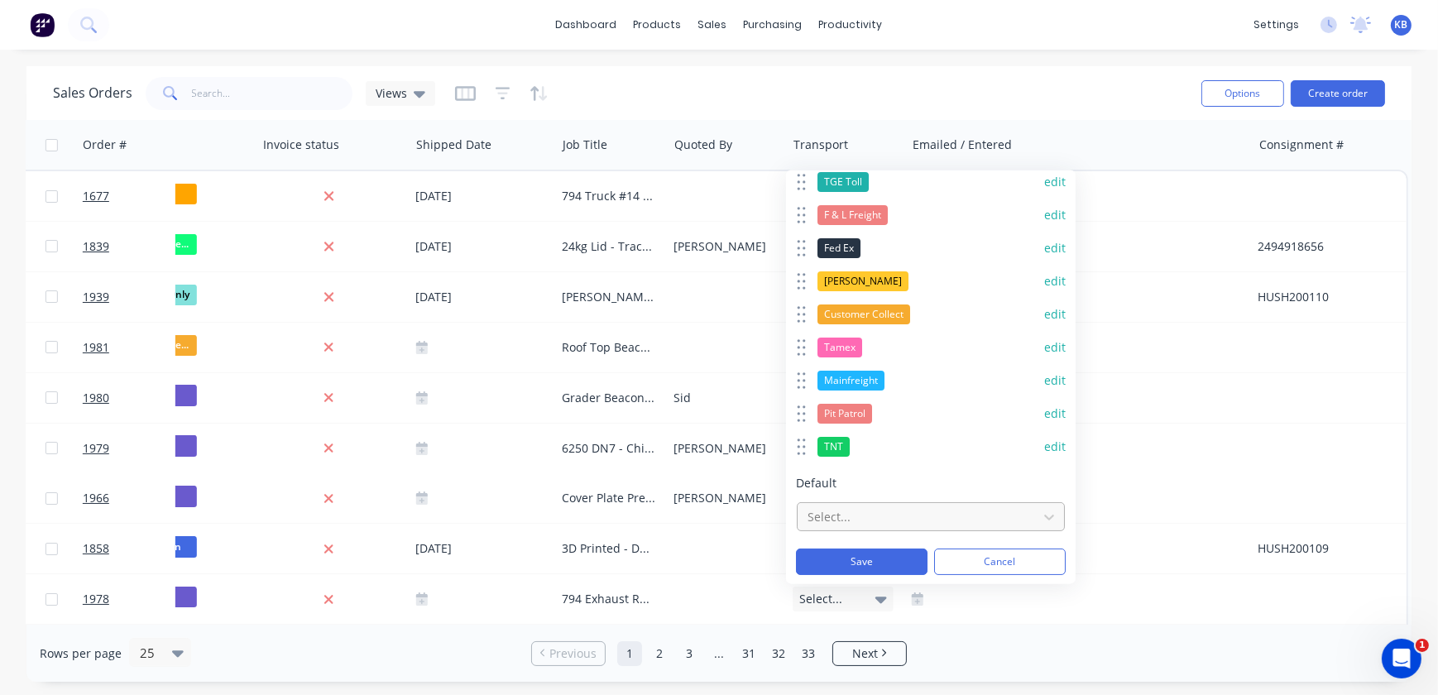
click at [885, 529] on div "Select..." at bounding box center [931, 516] width 268 height 29
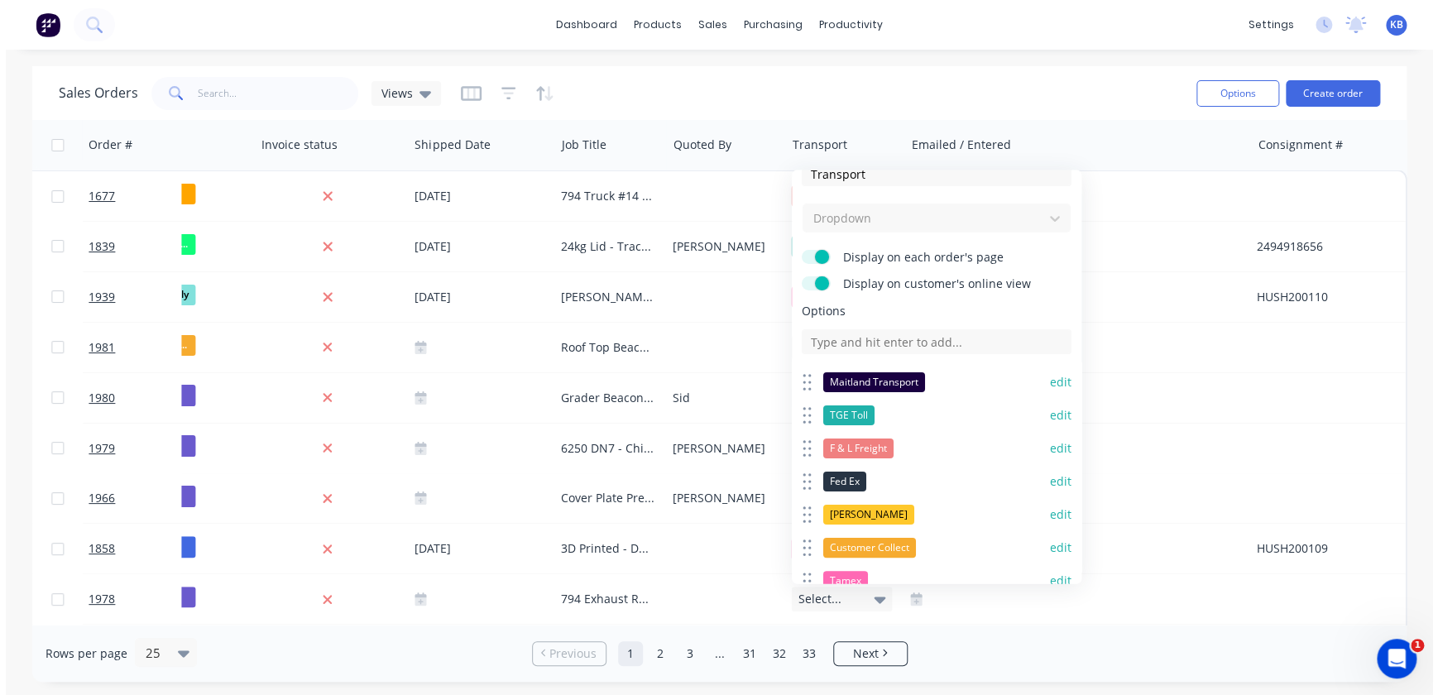
scroll to position [0, 0]
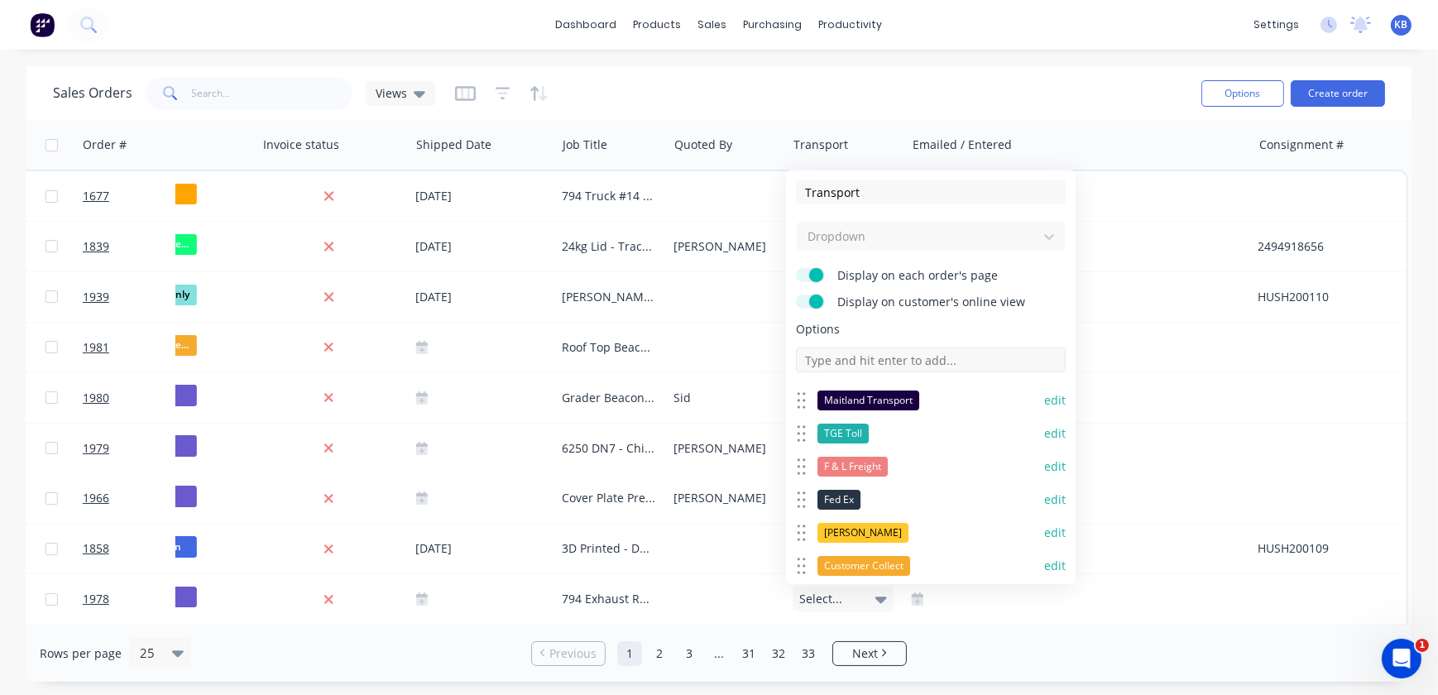
click at [858, 347] on input at bounding box center [931, 359] width 270 height 25
type input "AJM Transport"
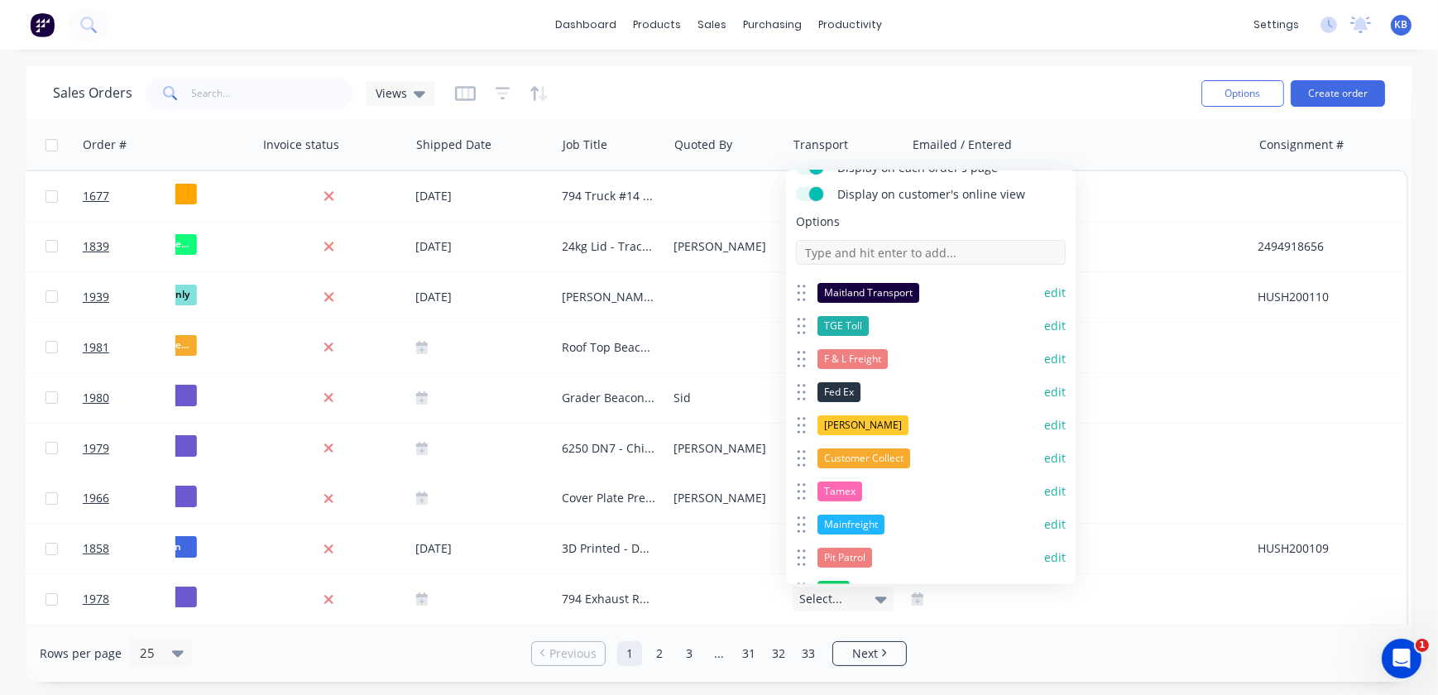
scroll to position [285, 0]
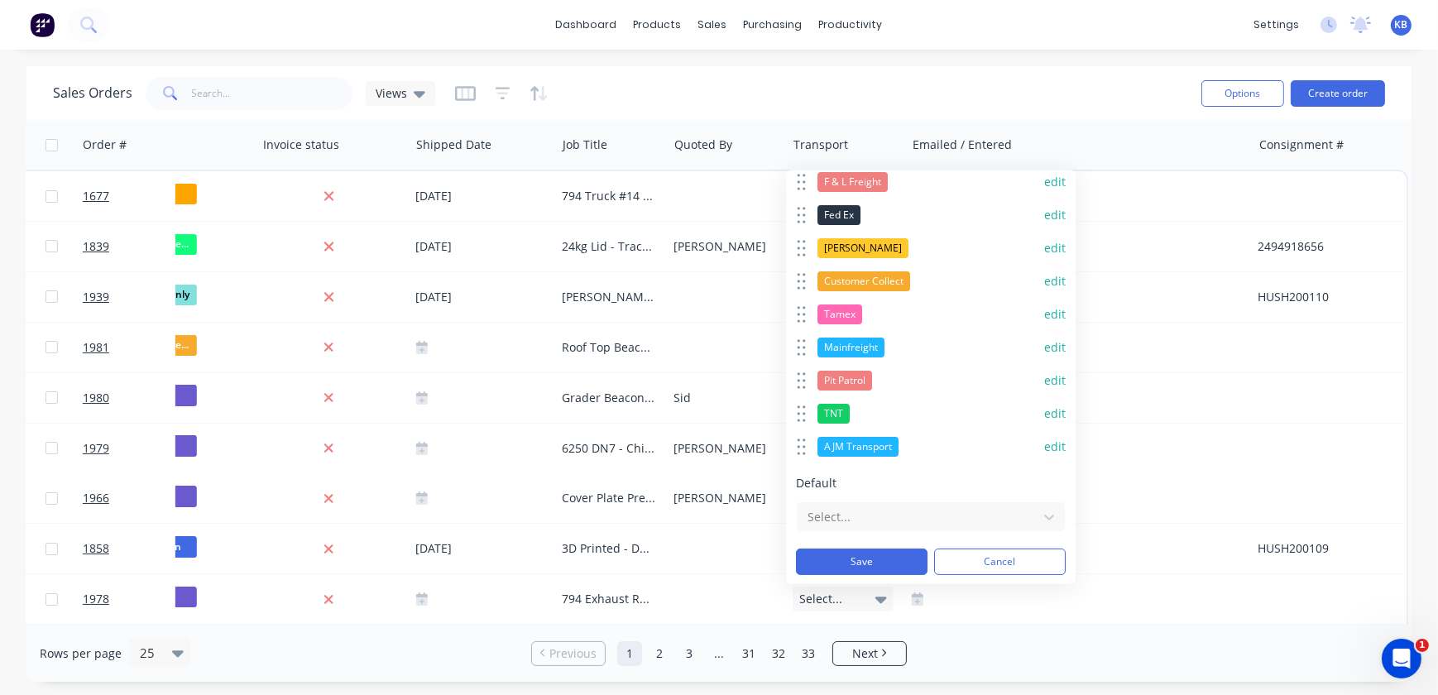
click at [1044, 447] on button "edit" at bounding box center [1055, 446] width 22 height 17
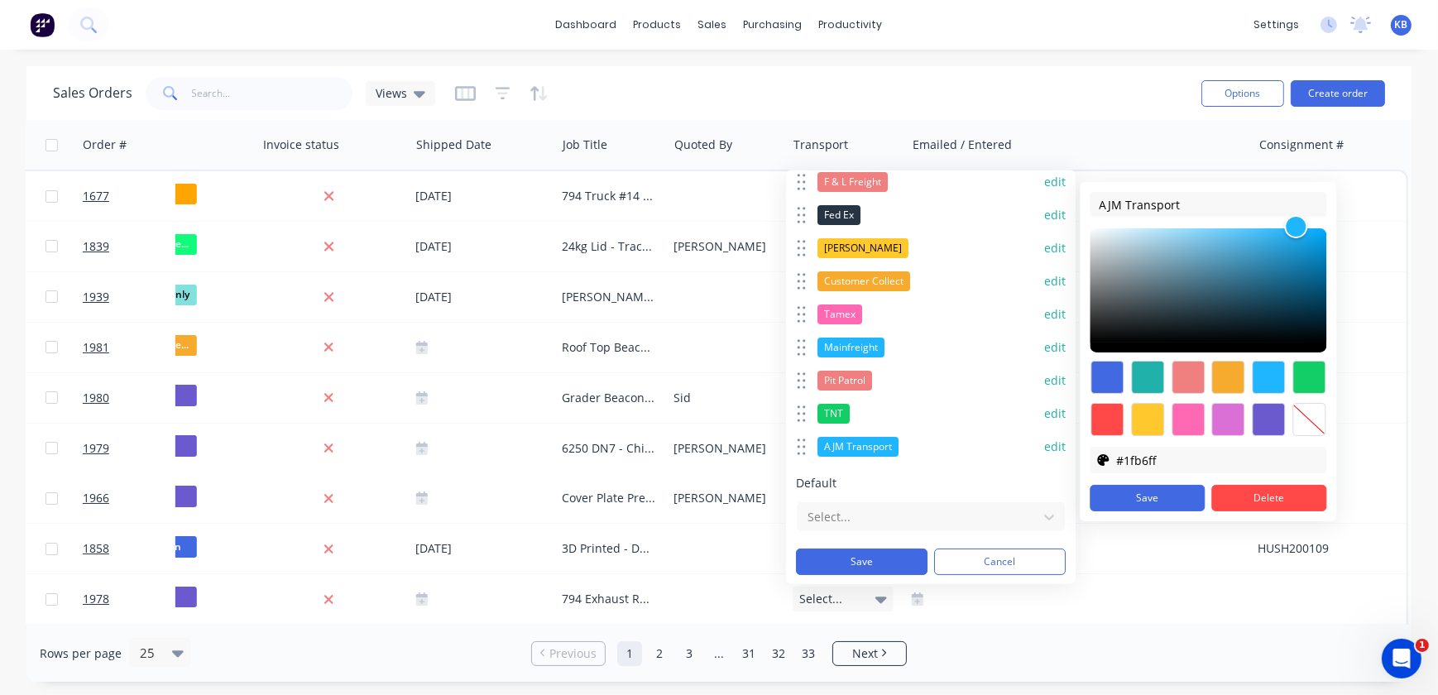
scroll to position [134, 0]
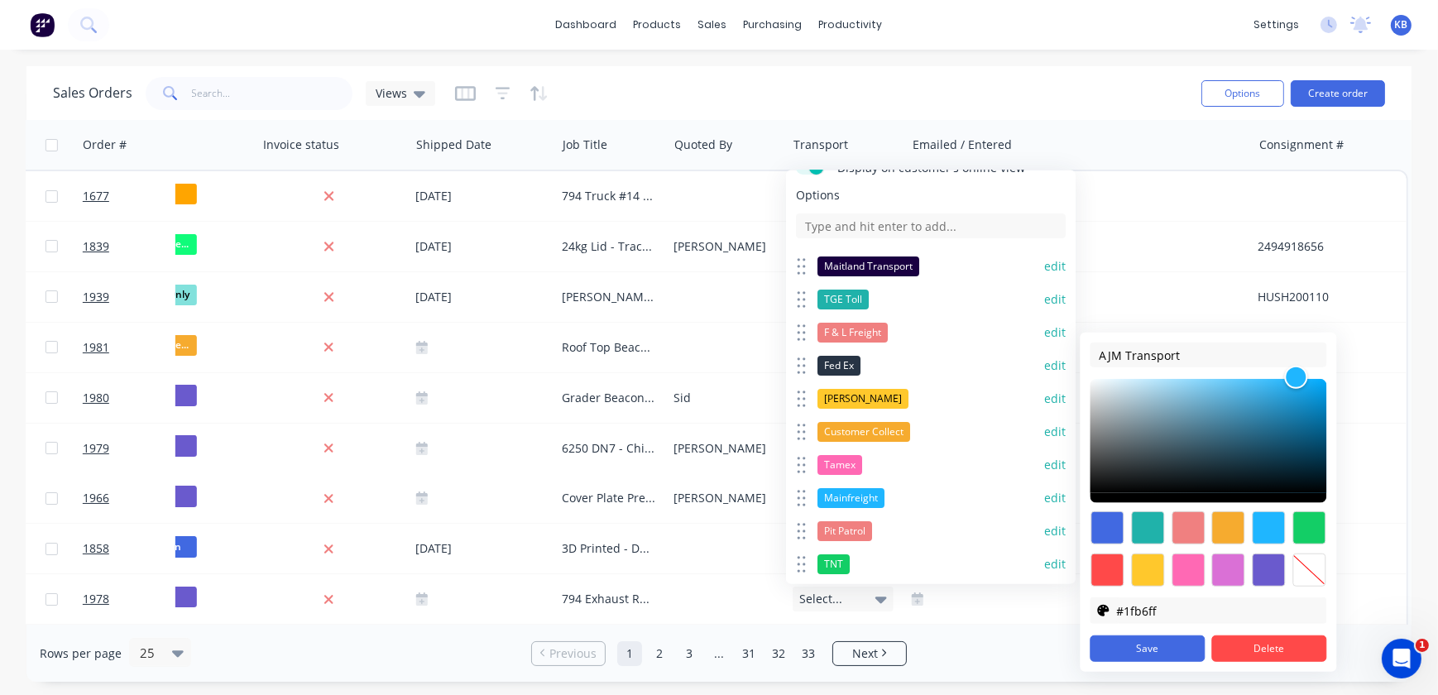
click at [1229, 560] on div at bounding box center [1228, 569] width 33 height 33
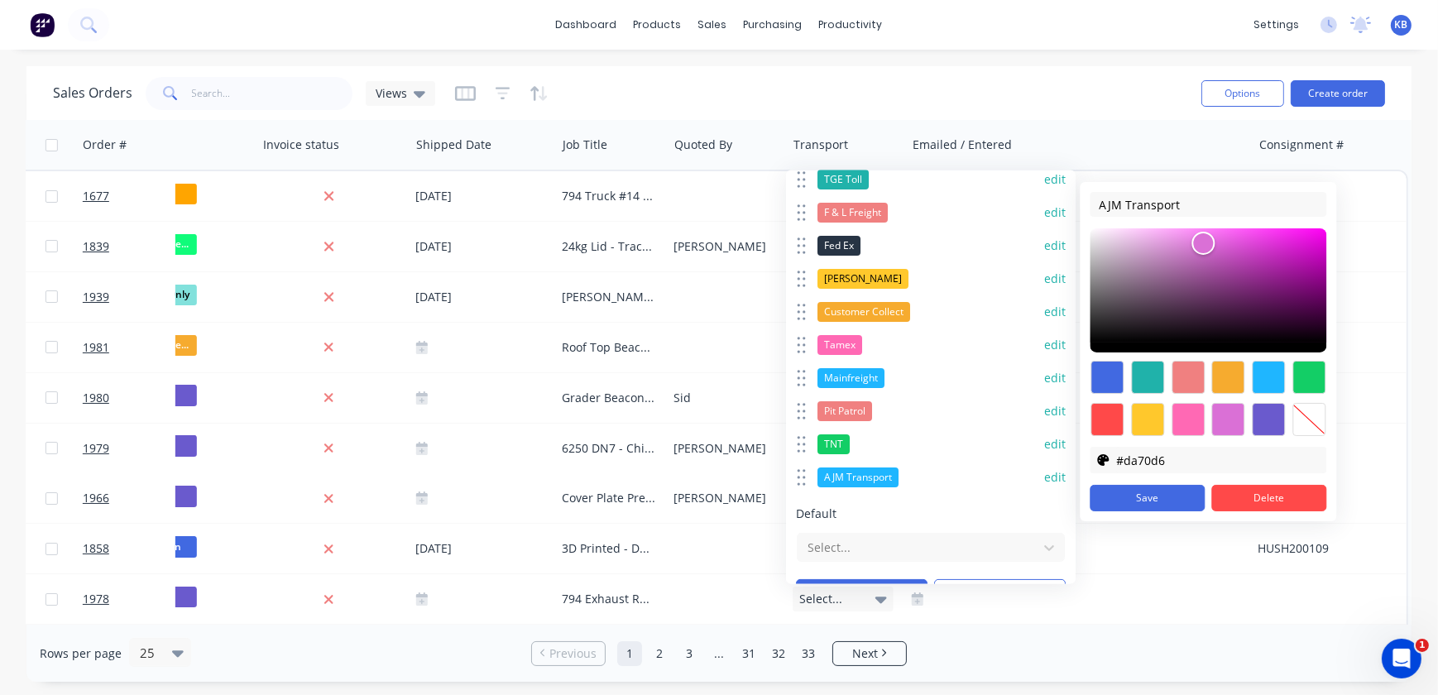
scroll to position [285, 0]
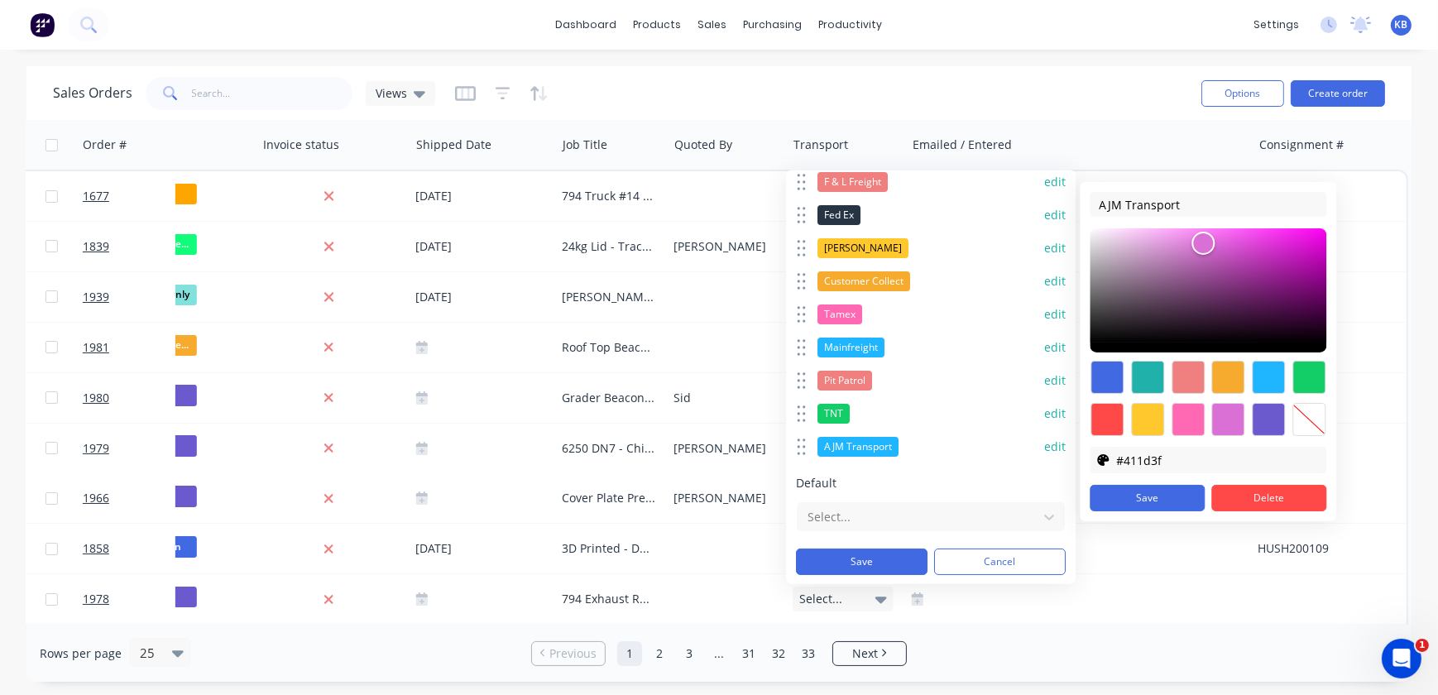
click at [1220, 321] on div at bounding box center [1208, 290] width 237 height 124
click at [1234, 298] on div at bounding box center [1208, 290] width 237 height 124
click at [1262, 290] on div at bounding box center [1208, 290] width 237 height 124
click at [1294, 272] on div at bounding box center [1208, 290] width 237 height 124
type input "#770871"
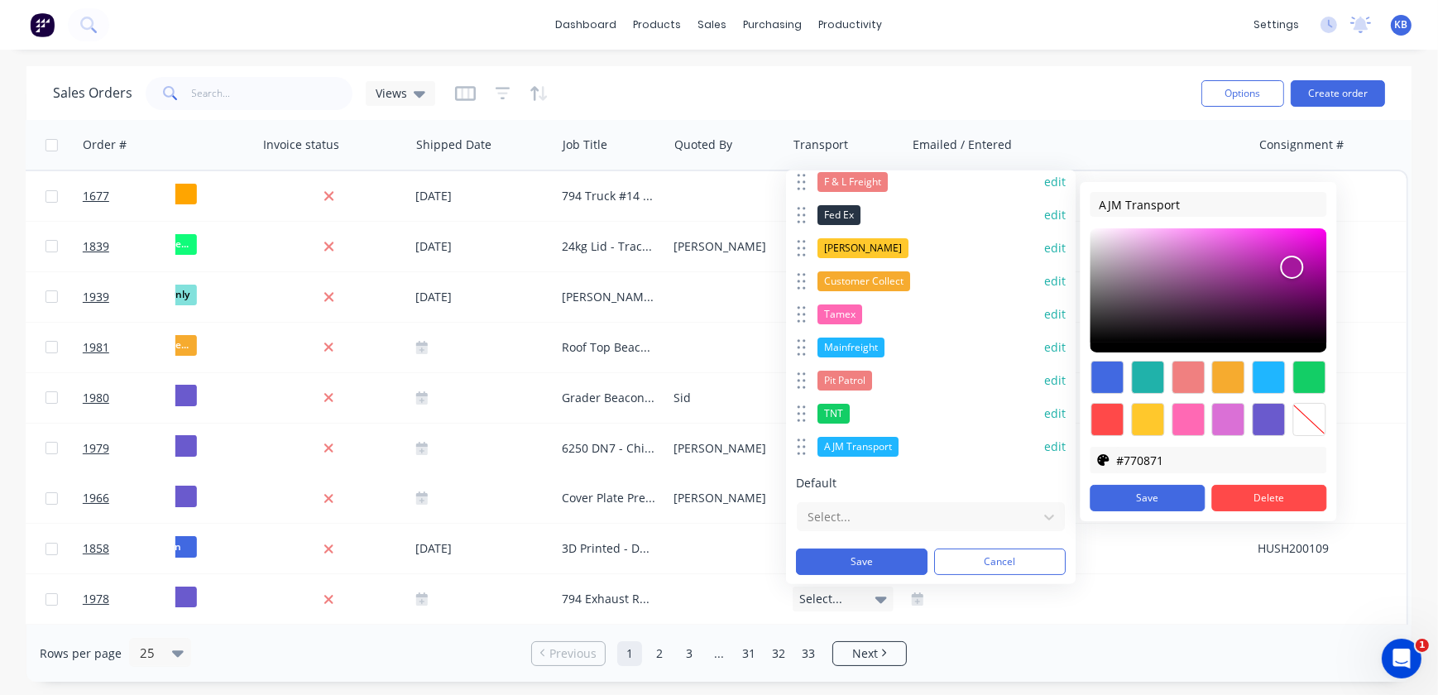
click at [1310, 295] on div at bounding box center [1208, 290] width 237 height 124
click at [1123, 488] on button "Save" at bounding box center [1147, 498] width 115 height 26
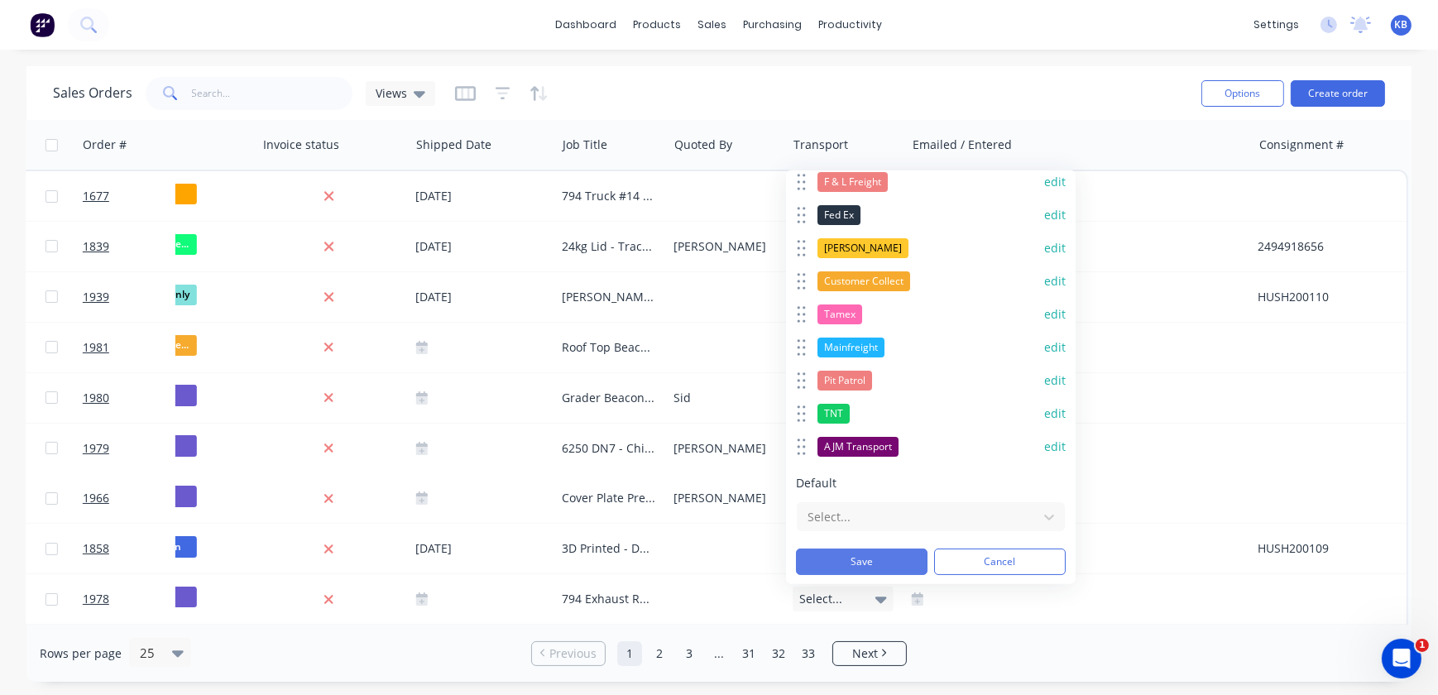
click at [860, 566] on button "Save" at bounding box center [862, 562] width 132 height 26
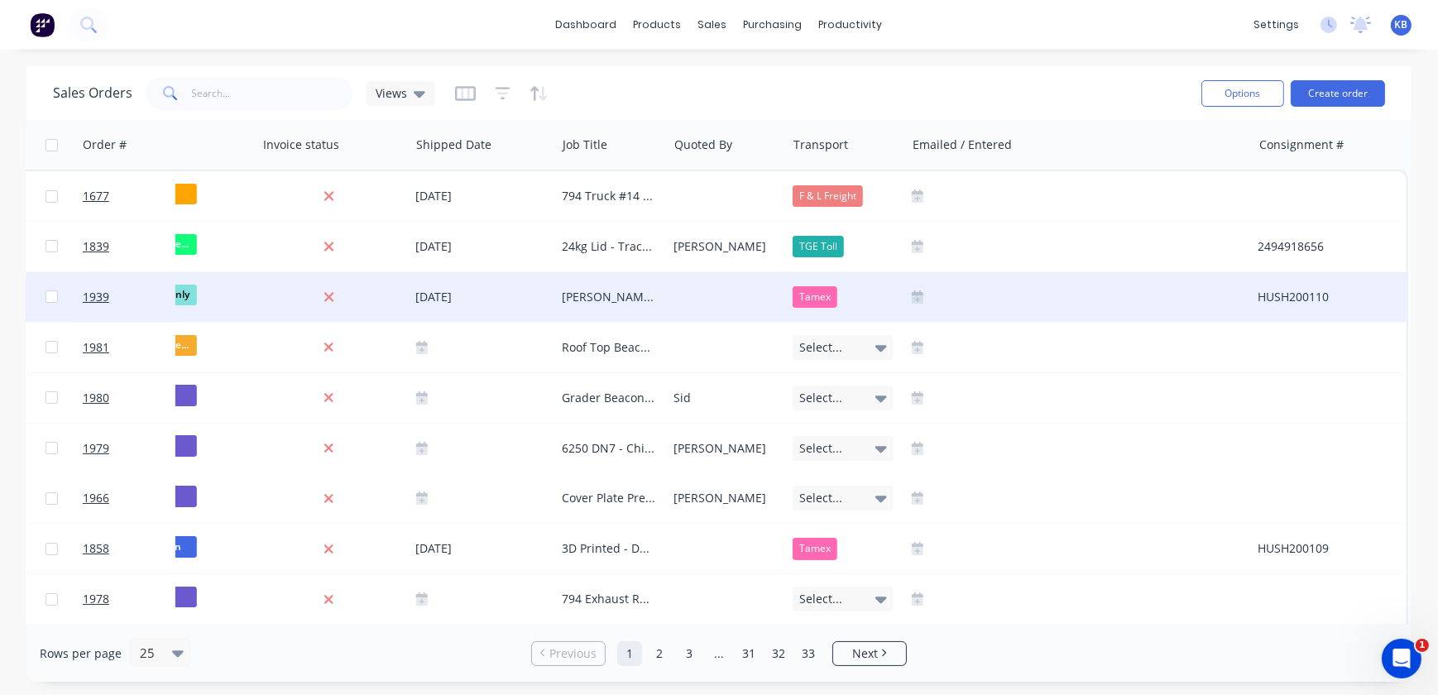
click at [869, 304] on div "Tamex" at bounding box center [843, 297] width 100 height 22
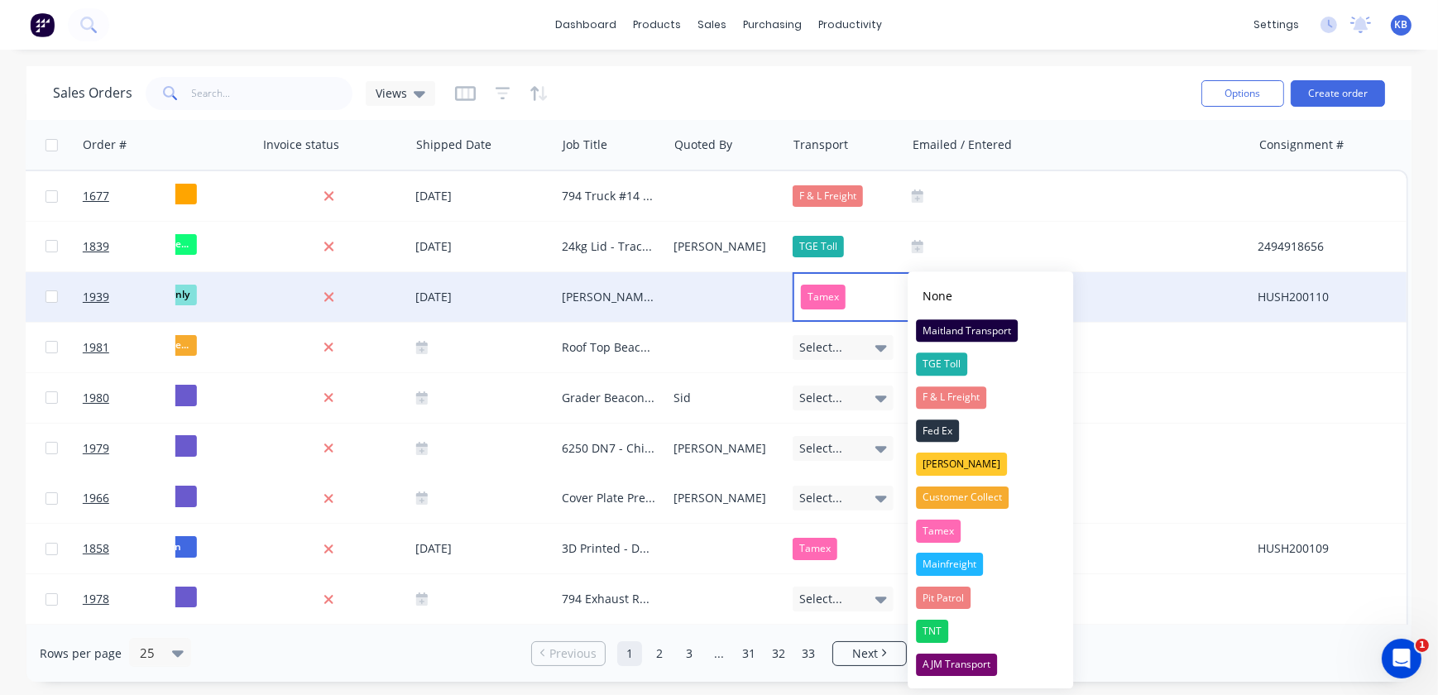
click at [1079, 69] on div "Sales Orders Views Options Create order" at bounding box center [718, 93] width 1385 height 54
